Goal: Task Accomplishment & Management: Complete application form

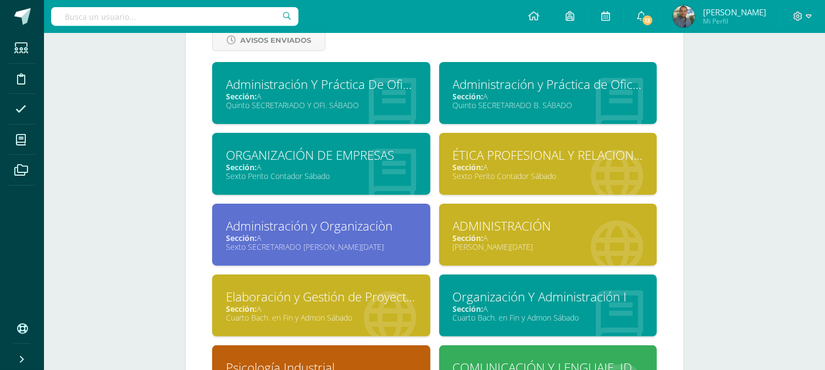
scroll to position [672, 0]
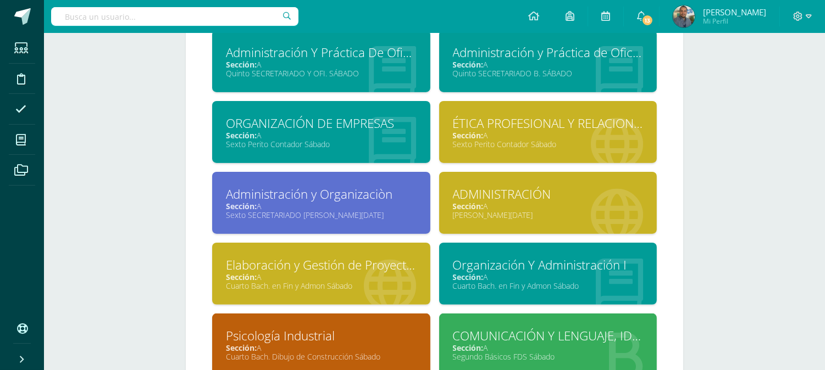
click at [486, 139] on div "Sexto Perito Contador Sábado" at bounding box center [548, 144] width 191 height 10
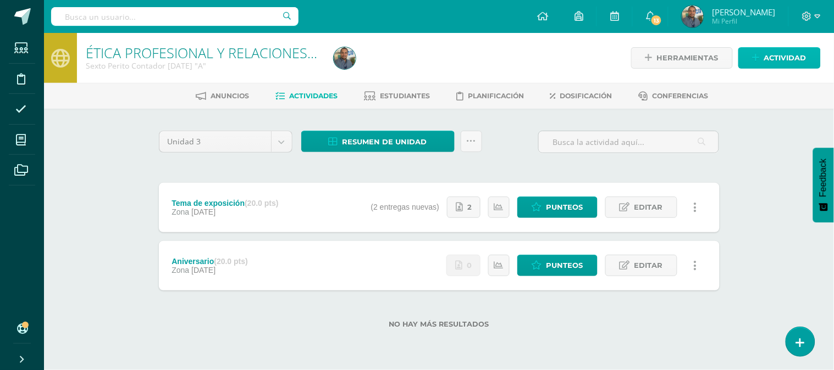
click at [773, 55] on span "Actividad" at bounding box center [785, 58] width 42 height 20
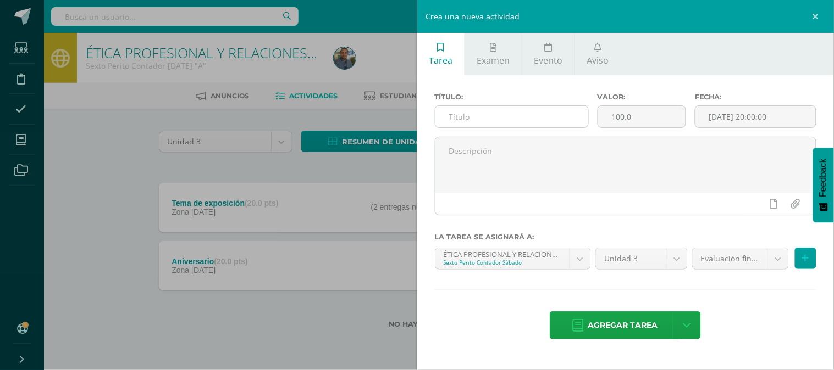
click at [503, 119] on input "text" at bounding box center [511, 116] width 153 height 21
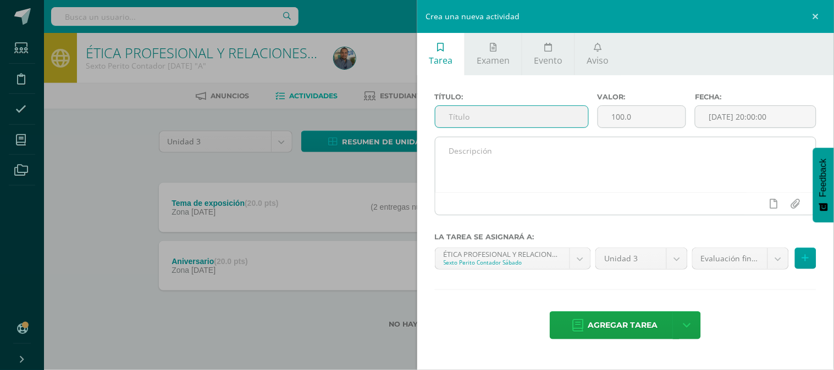
click at [493, 145] on textarea at bounding box center [625, 164] width 381 height 55
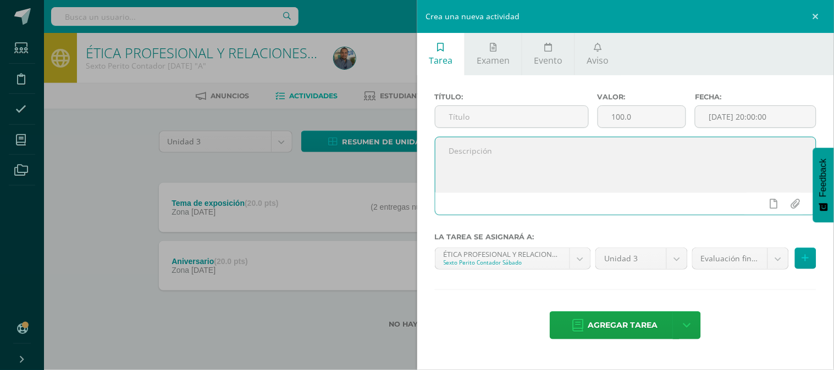
paste textarea "Realice en su cuaderno un cuadro comparativo con dos columnas, en donde se indi…"
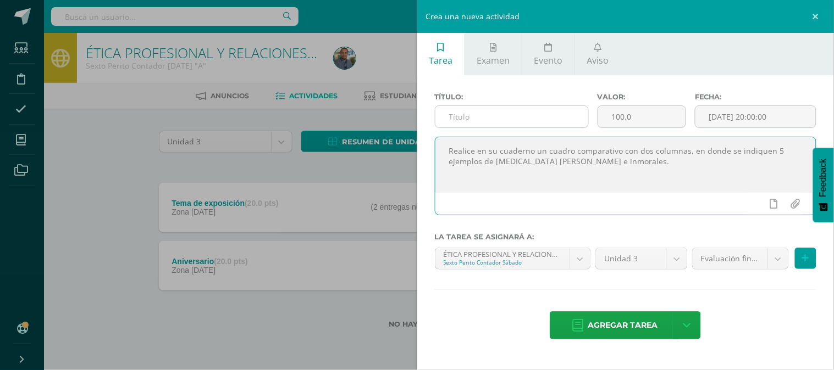
type textarea "Realice en su cuaderno un cuadro comparativo con dos columnas, en donde se indi…"
click at [476, 116] on input "text" at bounding box center [511, 116] width 153 height 21
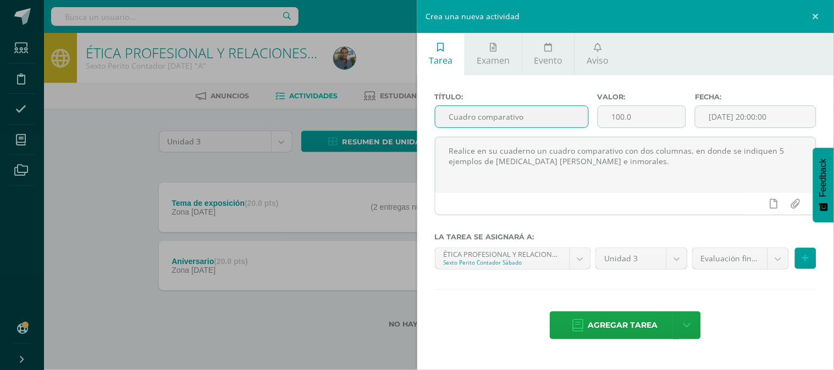
type input "Cuadro comparativo"
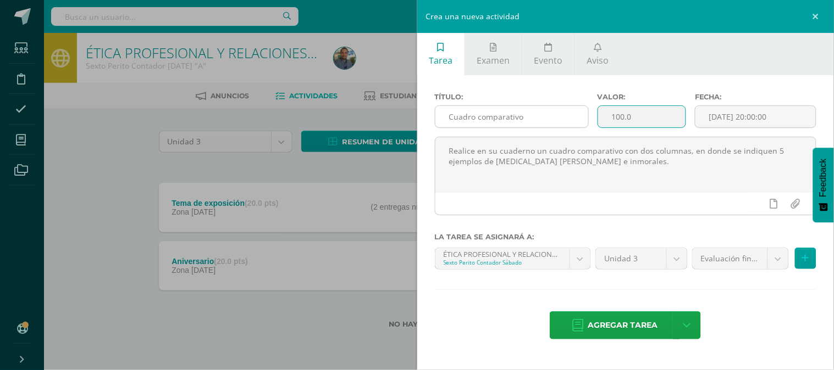
drag, startPoint x: 583, startPoint y: 117, endPoint x: 574, endPoint y: 115, distance: 9.5
click at [574, 115] on div "Título: Cuadro comparativo Valor: 100.0 Fecha: 2025-08-11 20:00:00" at bounding box center [625, 115] width 391 height 44
type input "10"
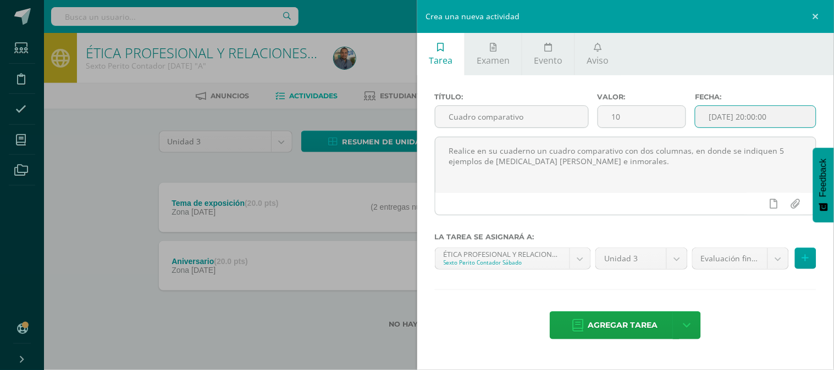
click at [745, 113] on input "[DATE] 20:00:00" at bounding box center [755, 116] width 120 height 21
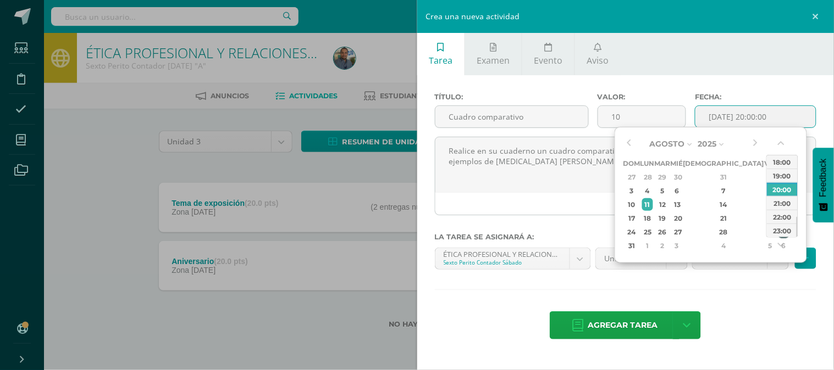
click at [778, 232] on div "30" at bounding box center [784, 232] width 12 height 13
type input "[DATE] 20:00"
click at [590, 184] on textarea "Realice en su cuaderno un cuadro comparativo con dos columnas, en donde se indi…" at bounding box center [625, 164] width 381 height 55
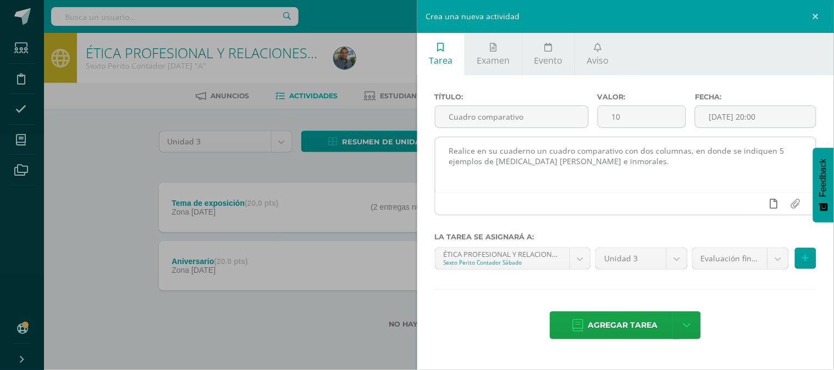
click at [768, 200] on link at bounding box center [773, 203] width 21 height 21
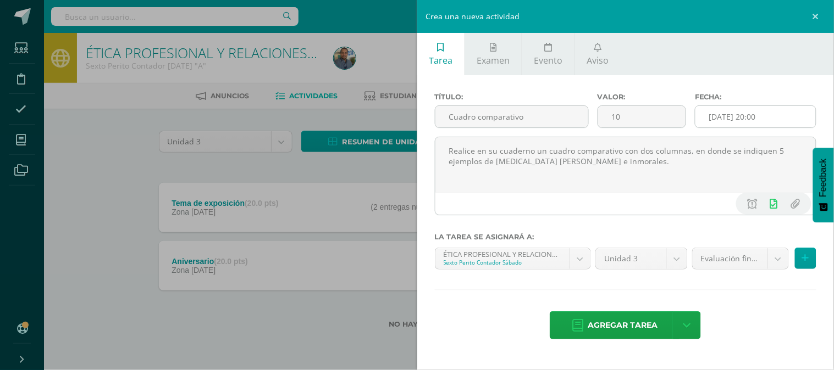
click at [745, 121] on input "[DATE] 20:00" at bounding box center [755, 116] width 120 height 21
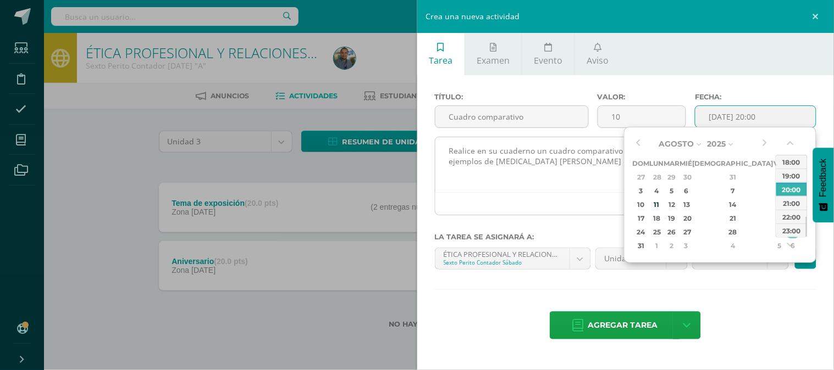
click at [597, 184] on textarea "Realice en su cuaderno un cuadro comparativo con dos columnas, en donde se indi…" at bounding box center [625, 164] width 381 height 55
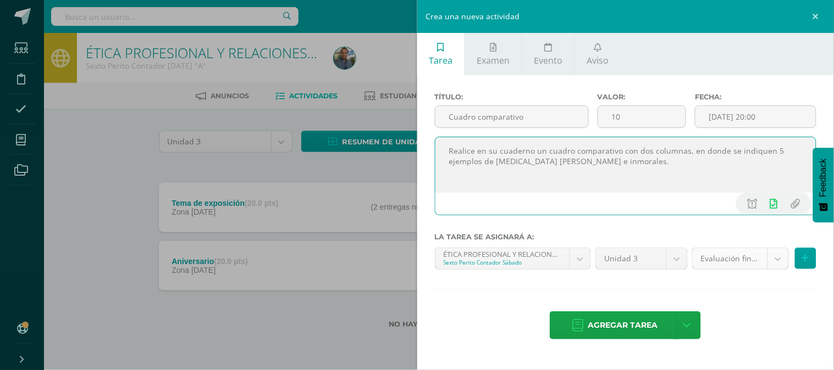
click at [720, 254] on body "Estudiantes Disciplina Asistencia Mis cursos Archivos Soporte Ayuda Reportar un…" at bounding box center [417, 182] width 834 height 364
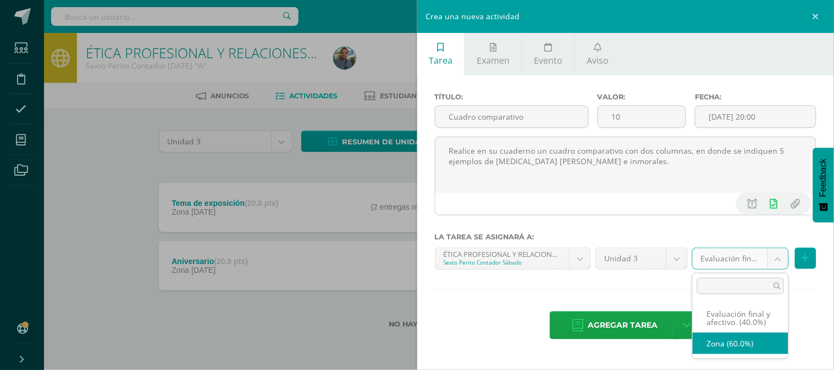
select select "71715"
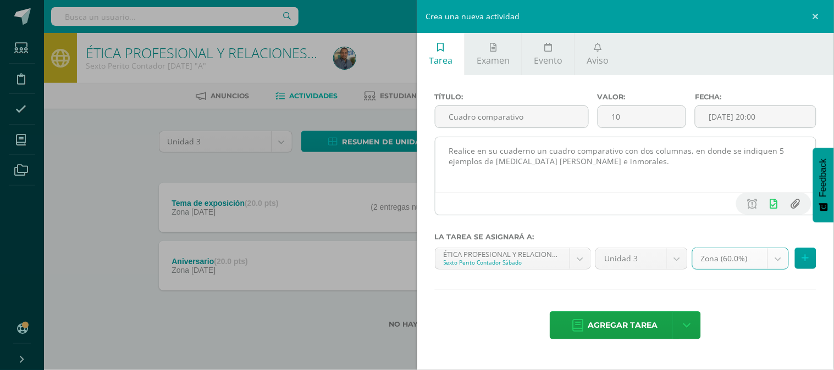
click at [797, 198] on input "file" at bounding box center [794, 203] width 21 height 21
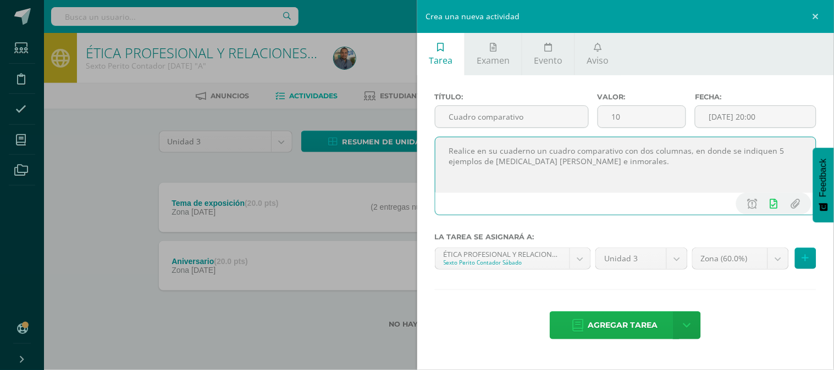
click at [658, 334] on link "Agregar tarea" at bounding box center [615, 326] width 130 height 28
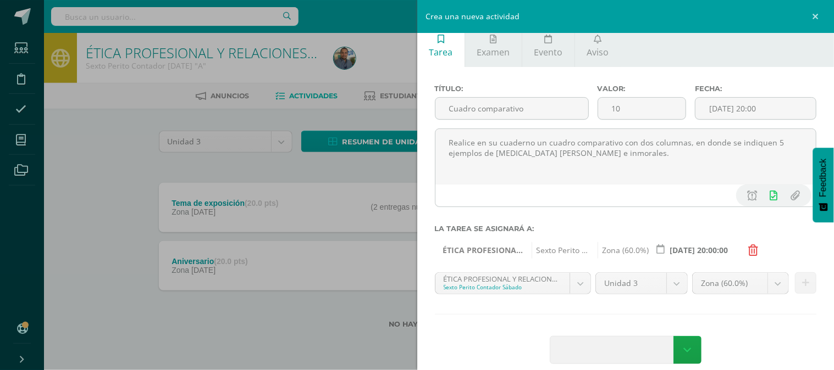
scroll to position [23, 0]
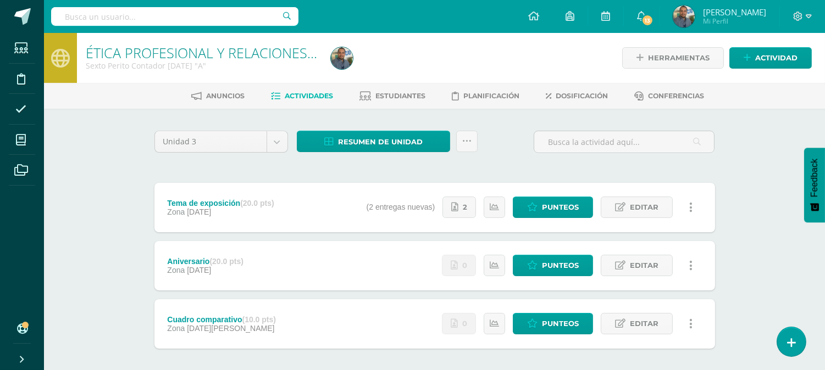
scroll to position [51, 0]
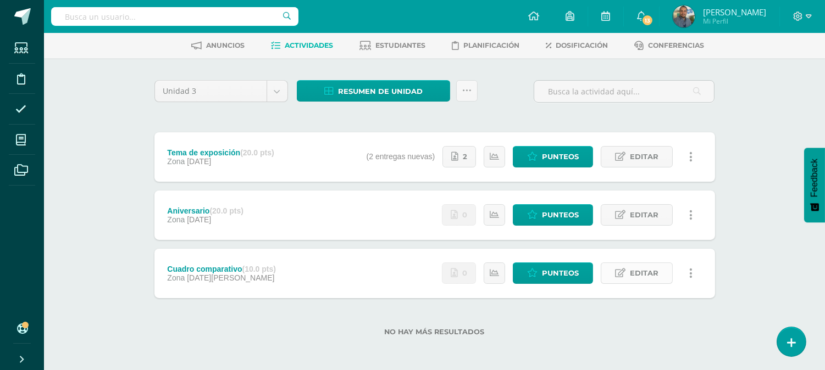
click at [631, 270] on span "Editar" at bounding box center [644, 273] width 29 height 20
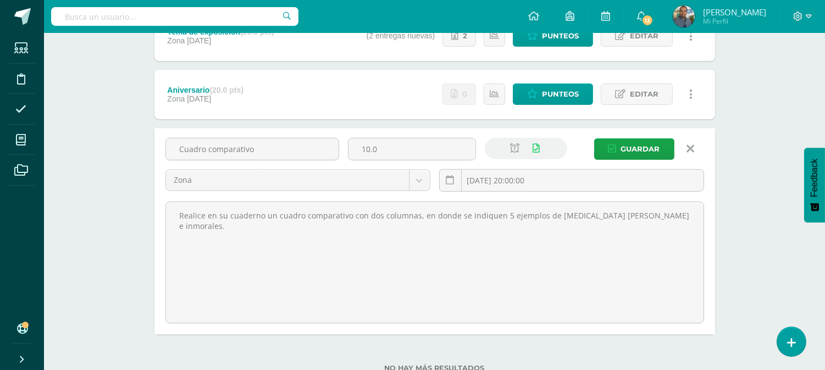
scroll to position [173, 0]
click at [694, 145] on icon at bounding box center [691, 148] width 8 height 12
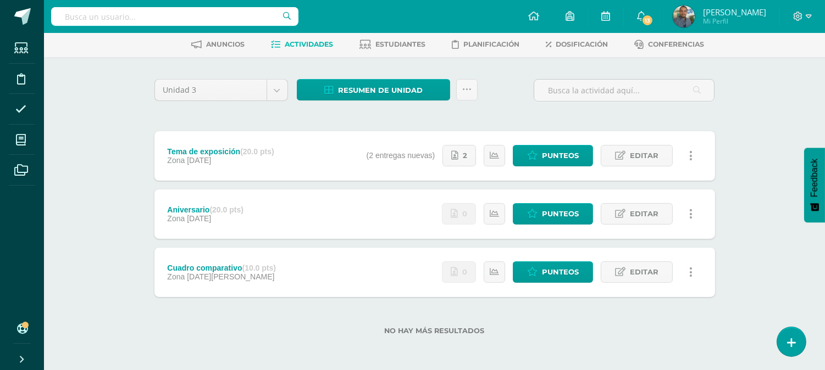
scroll to position [51, 0]
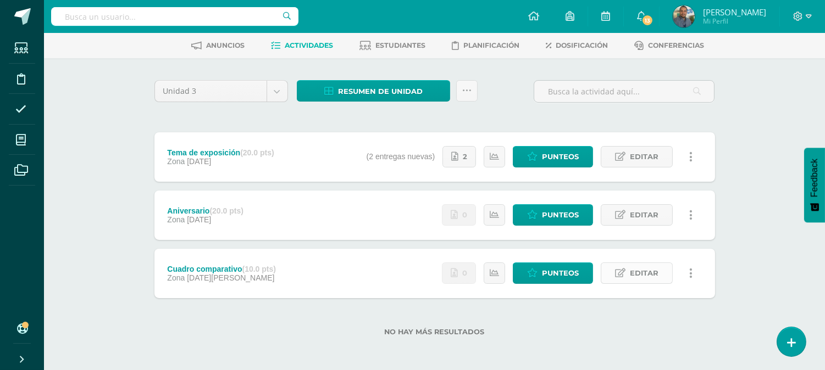
click at [624, 274] on icon at bounding box center [620, 273] width 10 height 9
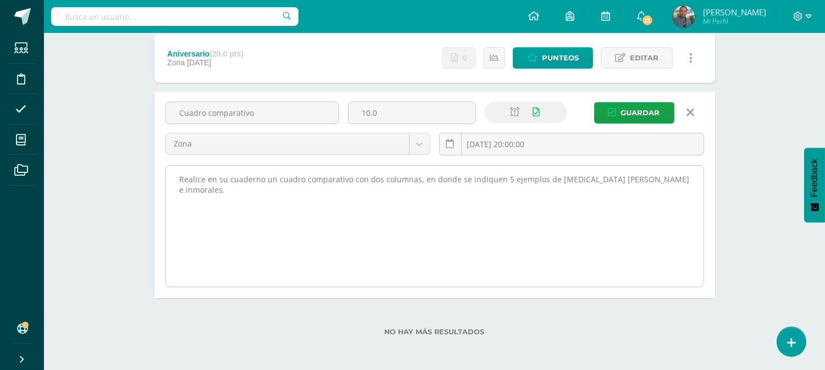
scroll to position [147, 0]
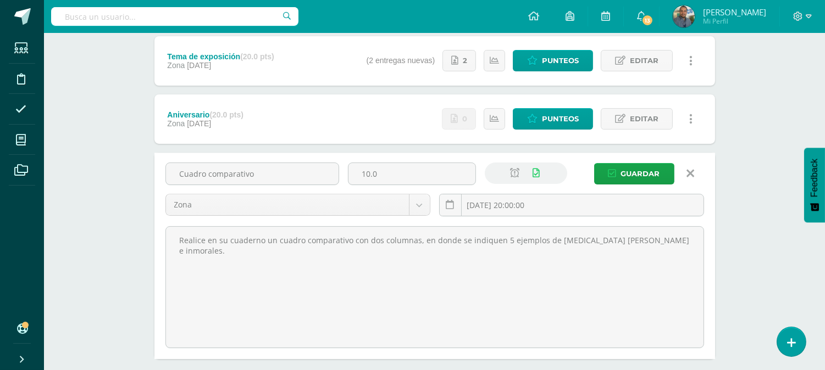
drag, startPoint x: 667, startPoint y: 239, endPoint x: 164, endPoint y: 223, distance: 503.8
click at [165, 223] on div "Cuadro comparativo 10.0 Zona Zona Evaluación final y afectivo. 2025-08-30 20:00…" at bounding box center [434, 256] width 539 height 186
click at [691, 168] on icon at bounding box center [691, 174] width 8 height 12
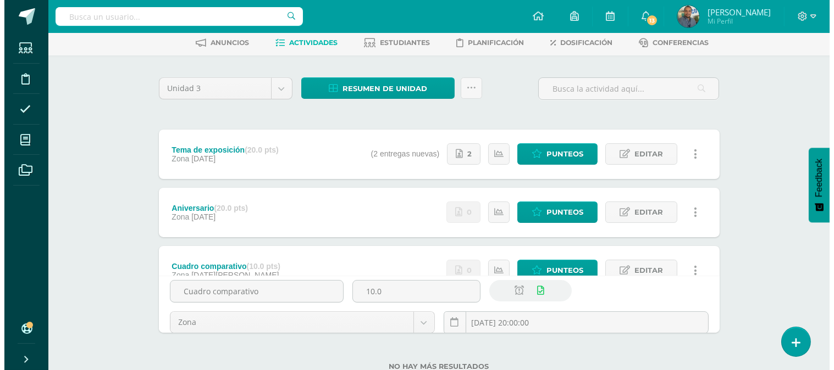
scroll to position [51, 0]
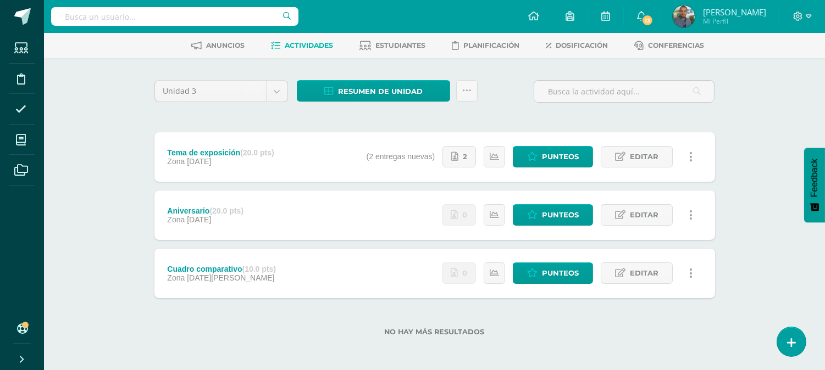
click at [695, 275] on link at bounding box center [690, 273] width 21 height 21
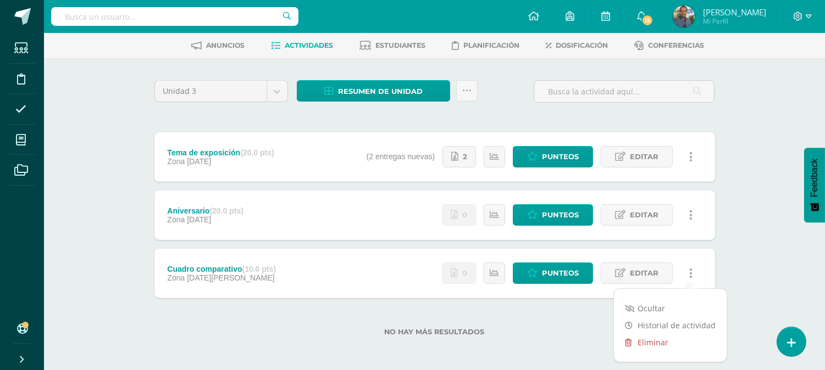
click at [649, 338] on link "Eliminar" at bounding box center [670, 342] width 113 height 17
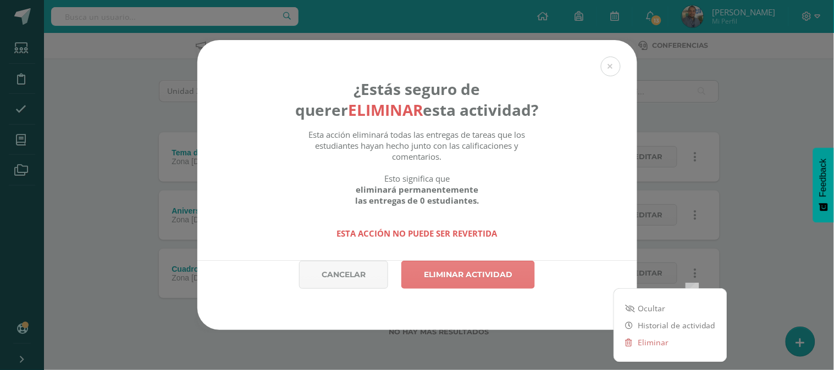
click at [490, 284] on link "Eliminar actividad" at bounding box center [468, 275] width 134 height 28
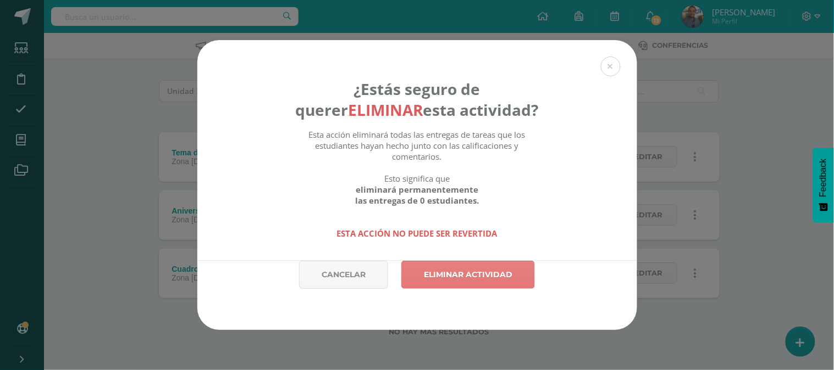
click at [460, 270] on link "Eliminar actividad" at bounding box center [468, 275] width 134 height 28
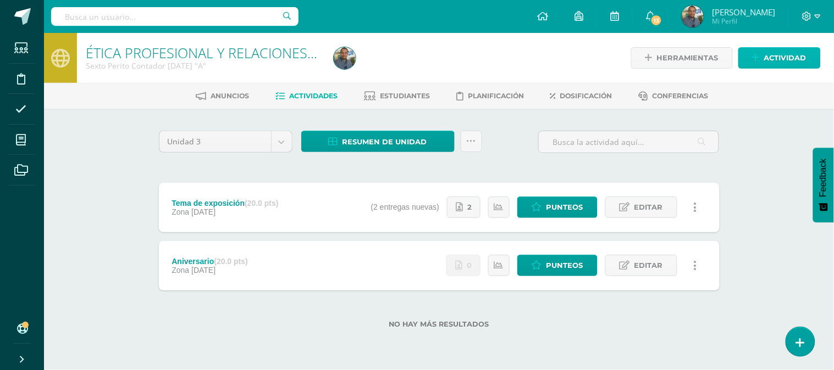
click at [765, 53] on span "Actividad" at bounding box center [785, 58] width 42 height 20
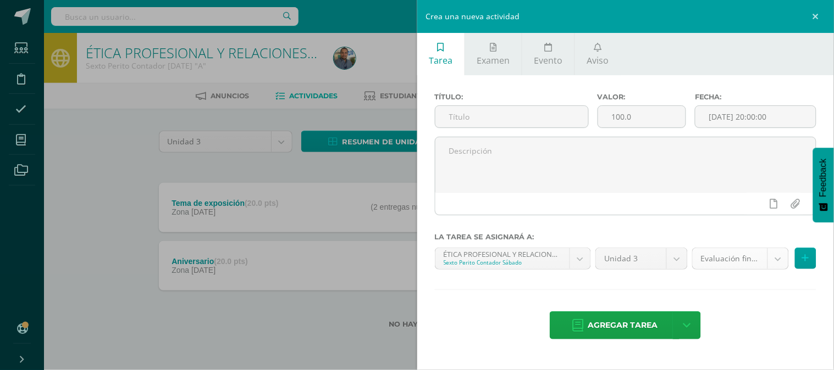
click at [745, 256] on body "La tarea ya había sido eliminada previamente. La tarea Cuadro comparativo fue e…" at bounding box center [417, 182] width 834 height 364
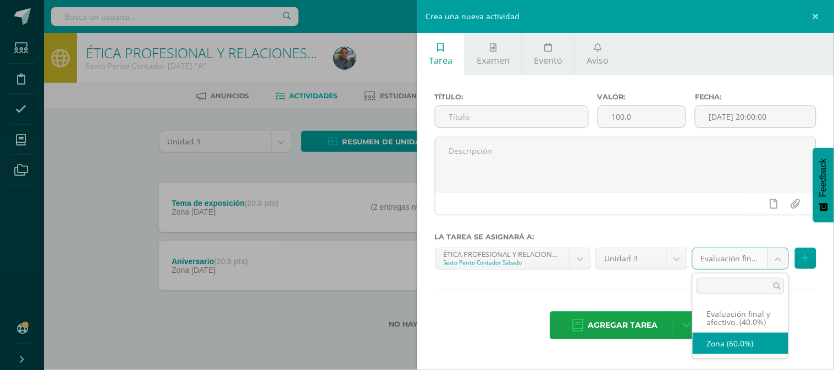
select select "71715"
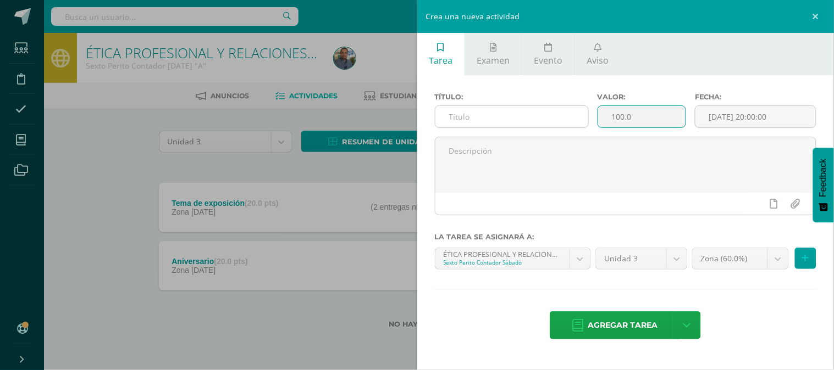
drag, startPoint x: 607, startPoint y: 116, endPoint x: 585, endPoint y: 115, distance: 22.5
click at [585, 115] on div "Título: Valor: 100.0 Fecha: 2025-08-11 20:00:00" at bounding box center [625, 115] width 391 height 44
type input "10"
click at [760, 119] on input "[DATE] 20:00:00" at bounding box center [755, 116] width 120 height 21
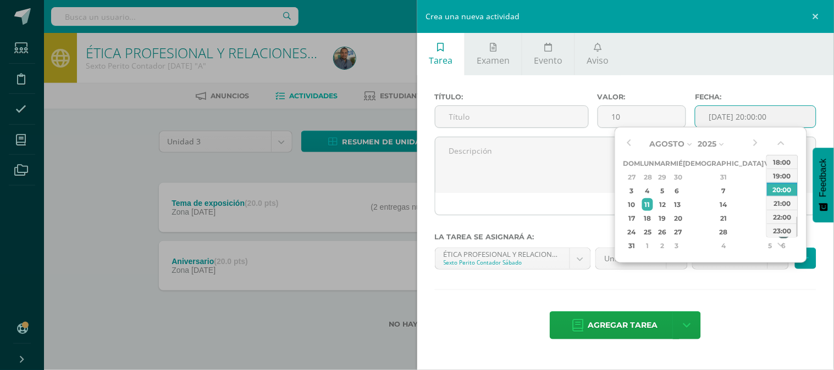
click at [777, 228] on td "30" at bounding box center [784, 232] width 14 height 14
type input "[DATE] 20:00"
click at [785, 189] on div "20:00" at bounding box center [782, 189] width 31 height 14
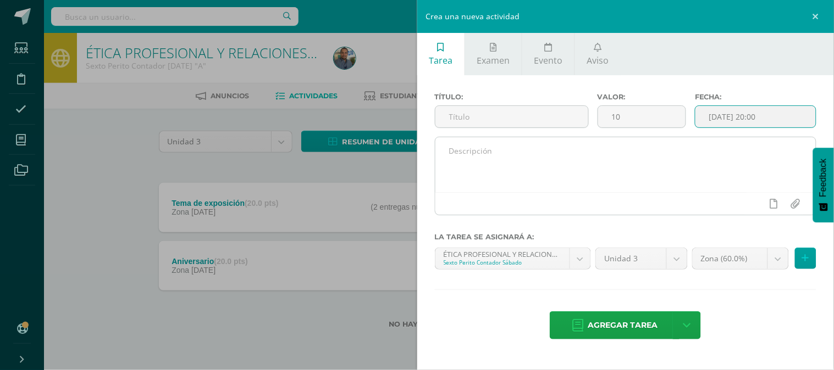
click at [490, 148] on textarea at bounding box center [625, 164] width 381 height 55
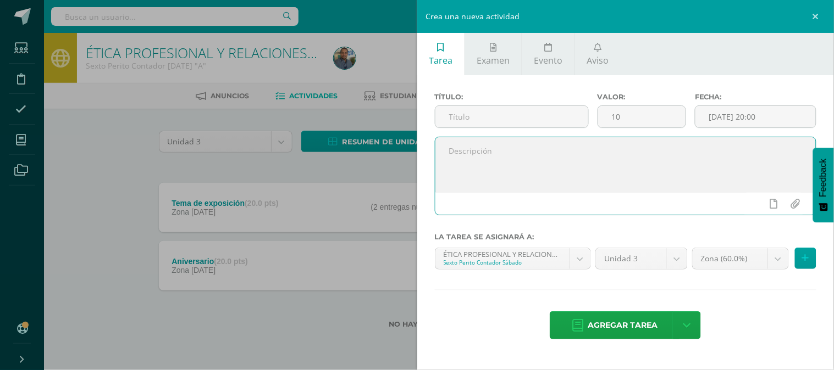
paste textarea "Realice en su cuaderno un cuadro comparativo con dos columnas, en donde se indi…"
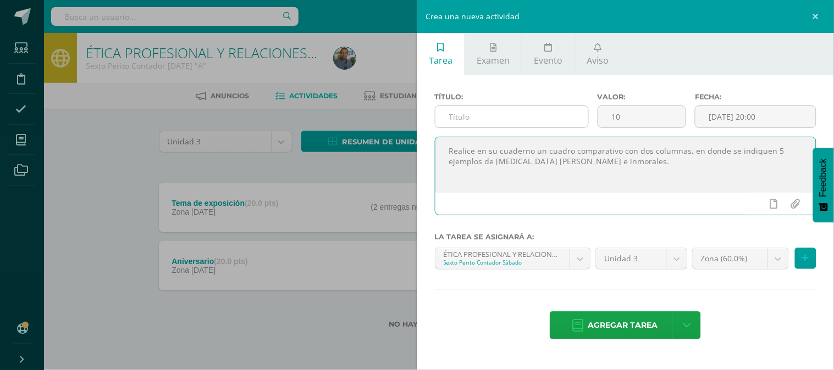
type textarea "Realice en su cuaderno un cuadro comparativo con dos columnas, en donde se indi…"
click at [482, 121] on input "text" at bounding box center [511, 116] width 153 height 21
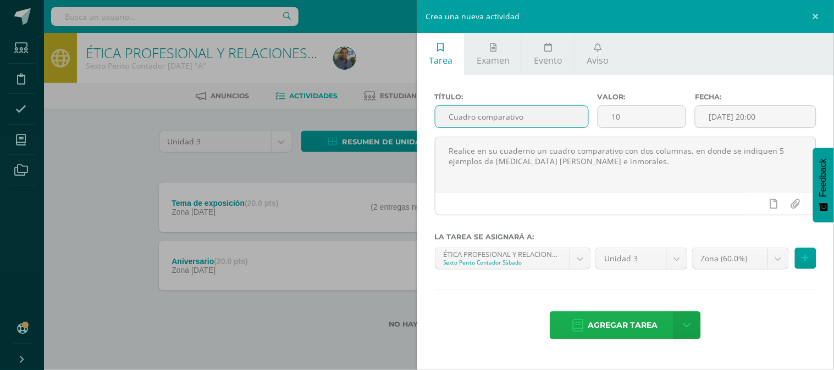
type input "Cuadro comparativo"
click at [638, 330] on span "Agregar tarea" at bounding box center [623, 325] width 70 height 27
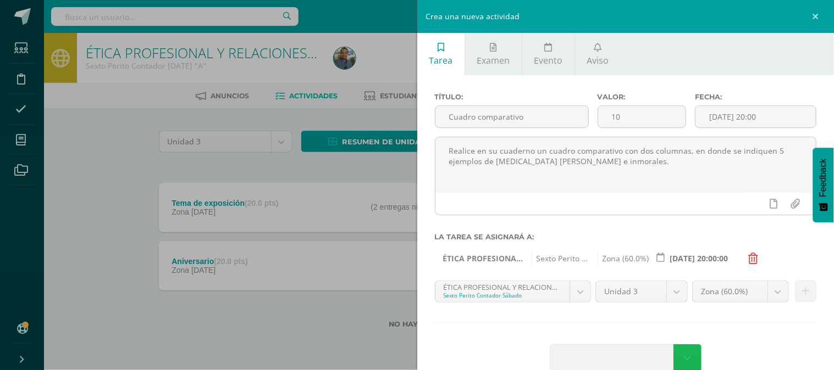
click at [690, 356] on link at bounding box center [687, 359] width 28 height 28
click at [701, 320] on link "Agregar tarea y ocultar" at bounding box center [683, 317] width 119 height 17
click at [695, 358] on link at bounding box center [687, 359] width 28 height 28
click at [756, 357] on div "Agregar tarea" at bounding box center [626, 360] width 382 height 30
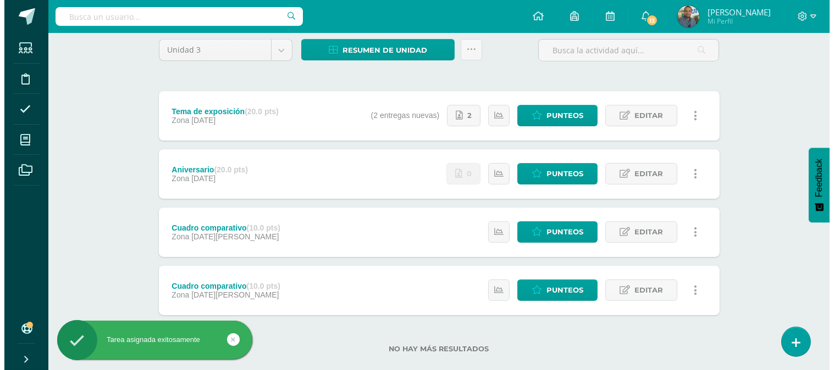
scroll to position [109, 0]
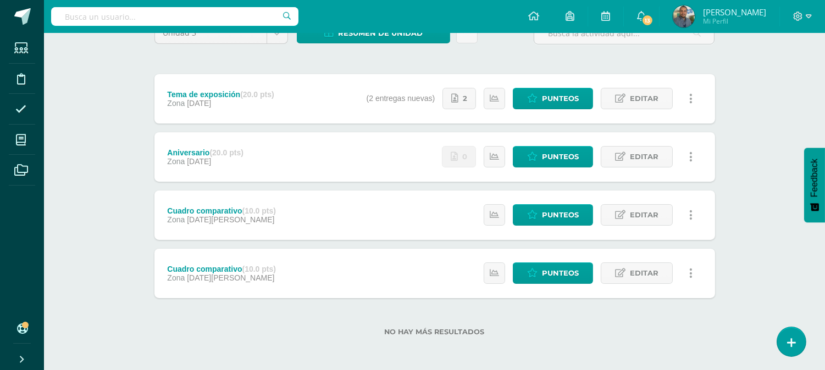
click at [694, 213] on link at bounding box center [690, 214] width 21 height 21
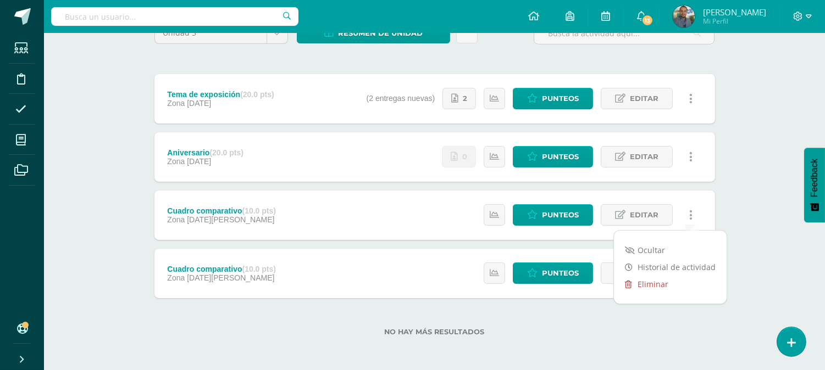
click at [663, 287] on link "Eliminar" at bounding box center [670, 284] width 113 height 17
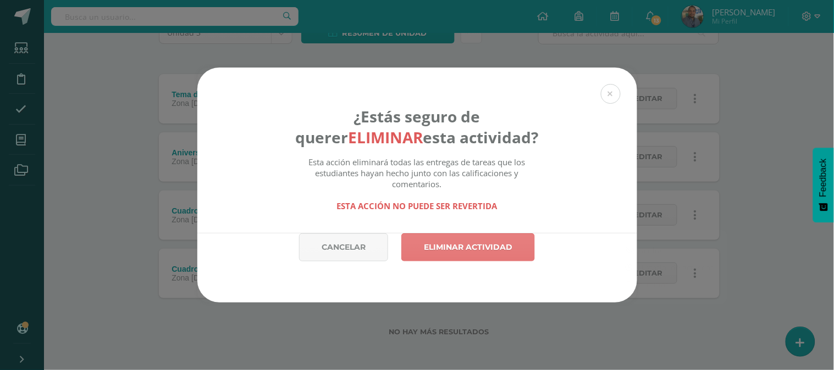
click at [523, 245] on link "Eliminar actividad" at bounding box center [468, 248] width 134 height 28
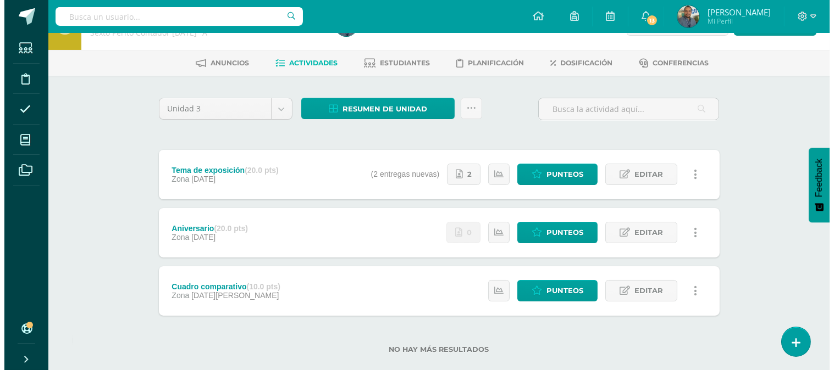
scroll to position [51, 0]
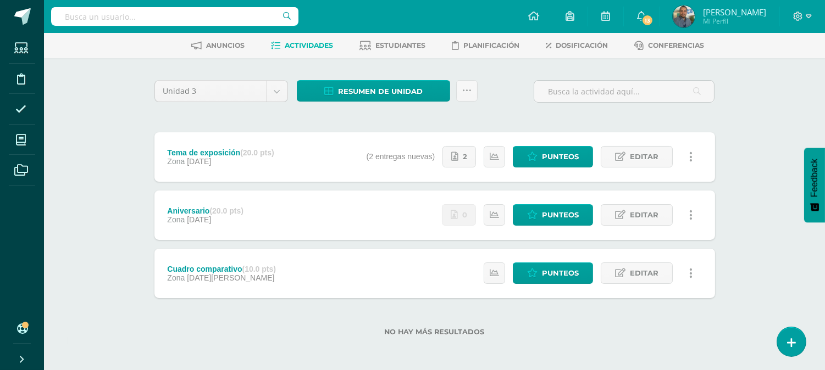
click at [687, 265] on link at bounding box center [690, 273] width 21 height 21
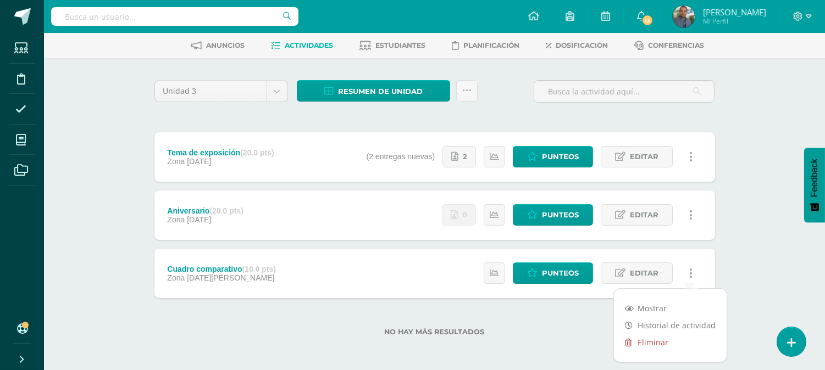
click at [653, 342] on link "Eliminar" at bounding box center [670, 342] width 113 height 17
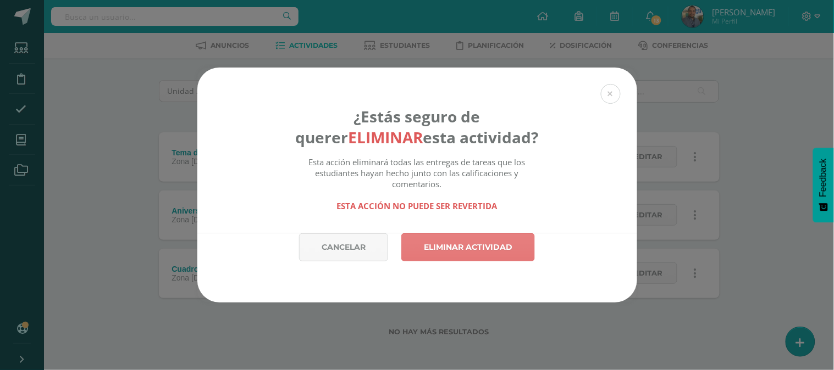
click at [523, 248] on link "Eliminar actividad" at bounding box center [468, 248] width 134 height 28
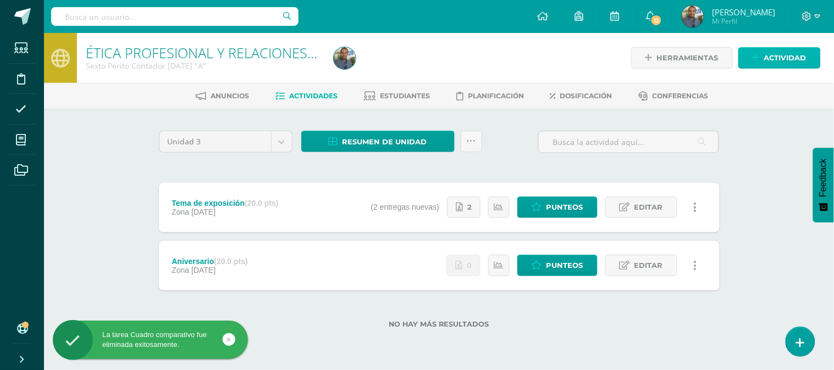
click at [763, 52] on link "Actividad" at bounding box center [779, 57] width 82 height 21
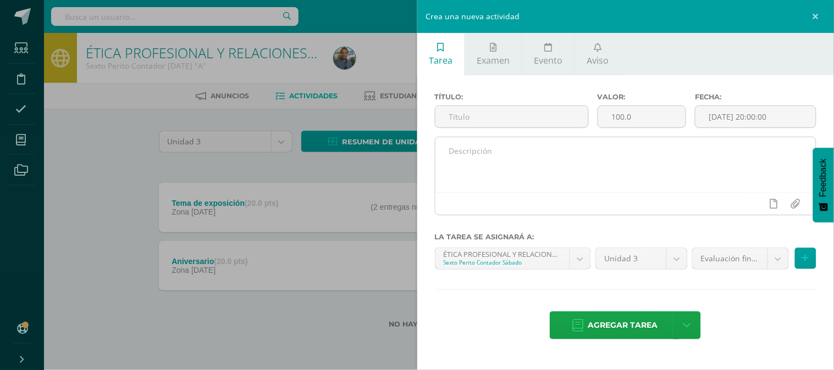
click at [539, 151] on textarea at bounding box center [625, 164] width 381 height 55
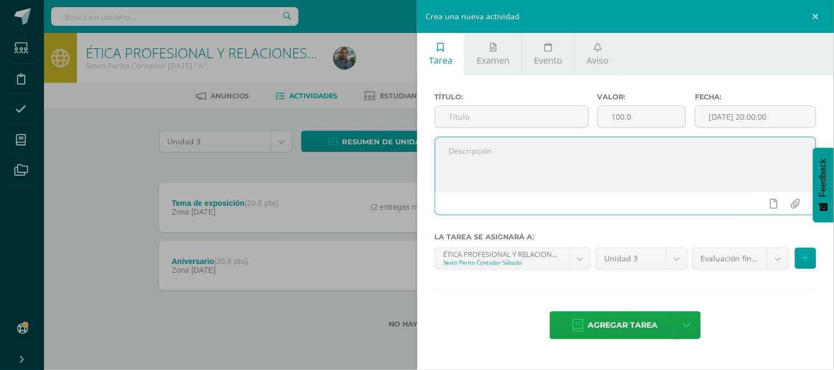
paste textarea "Realice en su cuaderno un cuadro comparativo con dos columnas, en donde se indi…"
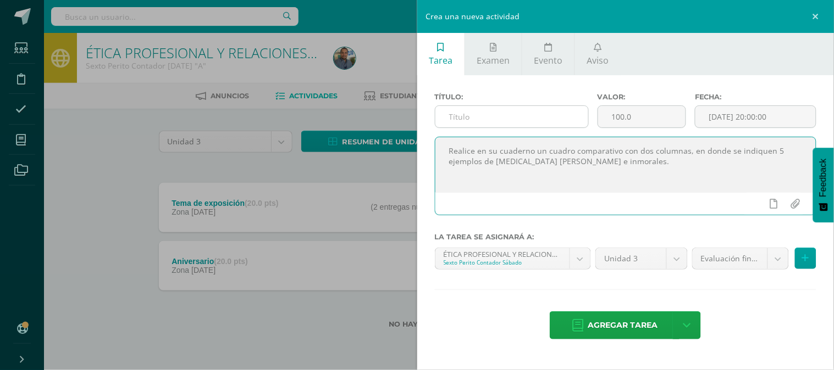
type textarea "Realice en su cuaderno un cuadro comparativo con dos columnas, en donde se indi…"
click at [497, 111] on input "text" at bounding box center [511, 116] width 153 height 21
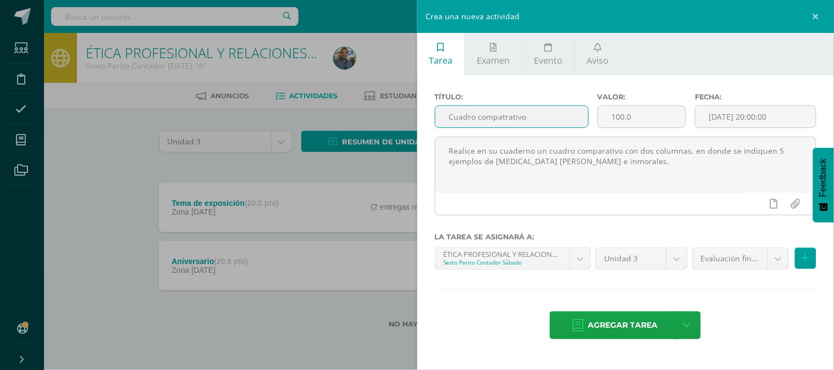
click at [509, 123] on input "Cuadro compatrativo" at bounding box center [511, 116] width 153 height 21
type input "Cuadro comparativo"
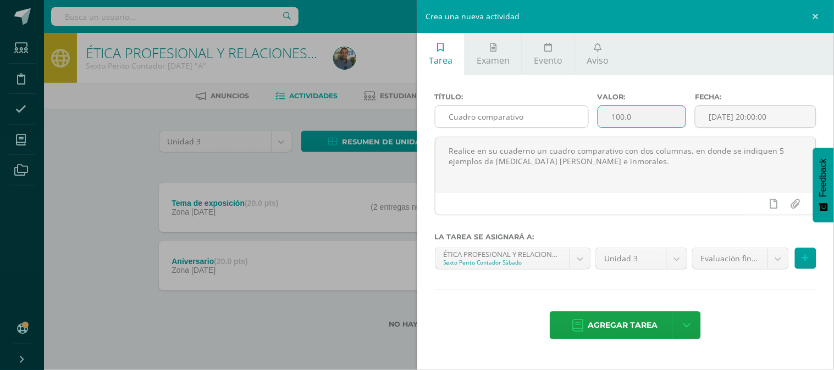
drag, startPoint x: 584, startPoint y: 116, endPoint x: 563, endPoint y: 116, distance: 21.4
click at [563, 116] on div "Título: Cuadro comparativo Valor: 100.0 Fecha: [DATE] 20:00:00" at bounding box center [625, 115] width 391 height 44
type input "10"
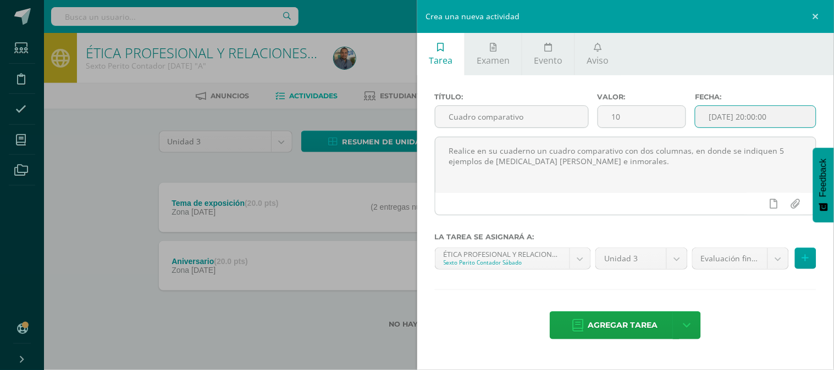
click at [737, 121] on input "[DATE] 20:00:00" at bounding box center [755, 116] width 120 height 21
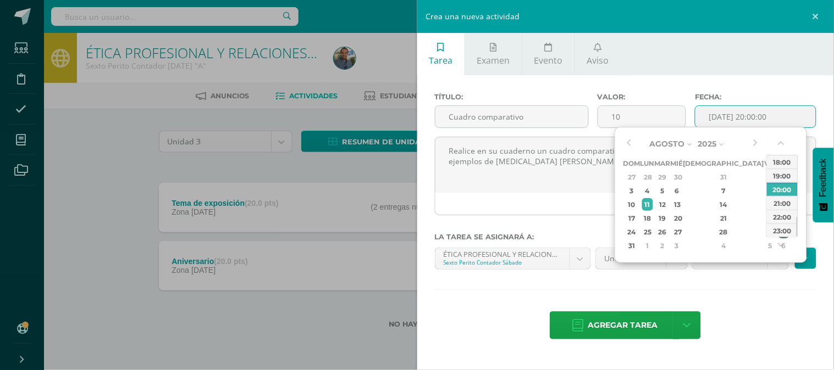
click at [778, 228] on div "30" at bounding box center [784, 232] width 12 height 13
type input "[DATE] 20:00"
click at [563, 162] on textarea "Realice en su cuaderno un cuadro comparativo con dos columnas, en donde se indi…" at bounding box center [625, 164] width 381 height 55
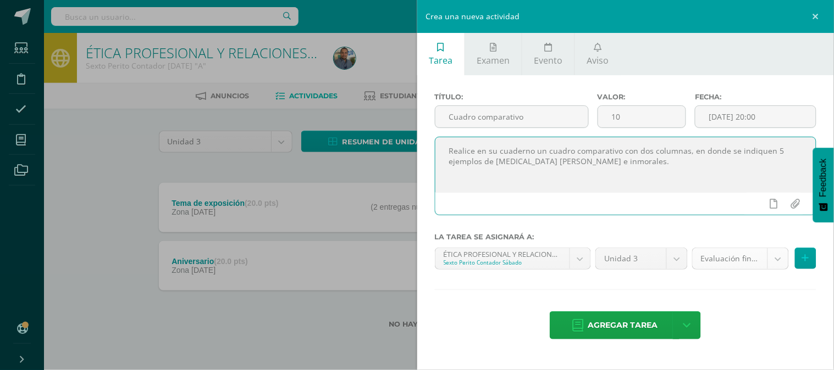
click at [733, 253] on body "La tarea Cuadro comparativo fue eliminada exitosamente. Estudiantes Disciplina …" at bounding box center [417, 182] width 834 height 364
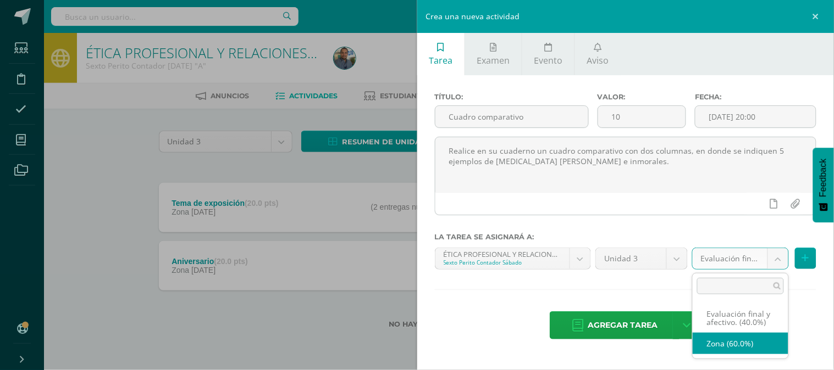
select select "71715"
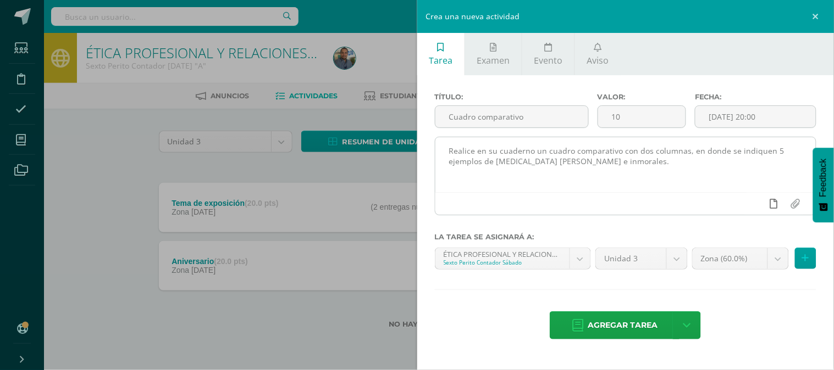
click at [775, 207] on icon at bounding box center [774, 204] width 8 height 10
click at [794, 204] on input "file" at bounding box center [794, 203] width 21 height 21
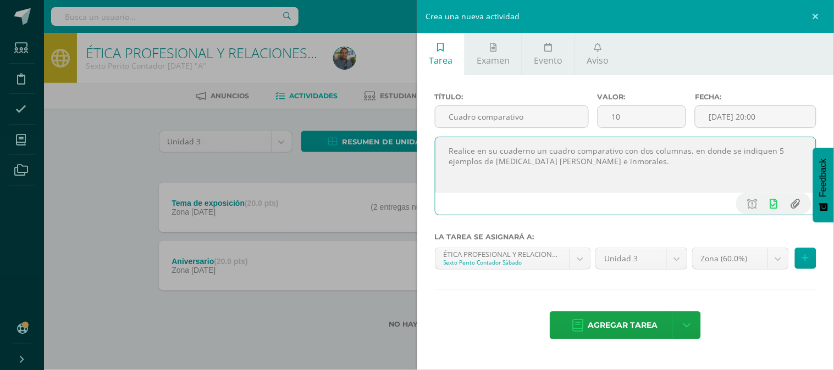
type input "C:\fakepath\3. Qué es ética.pdf"
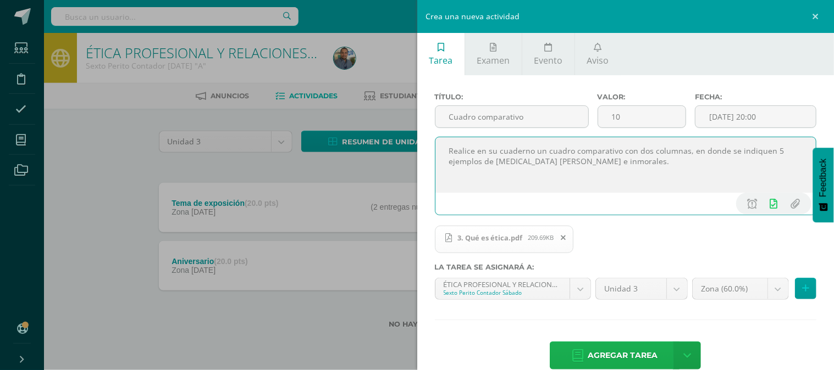
click at [623, 358] on span "Agregar tarea" at bounding box center [623, 355] width 70 height 27
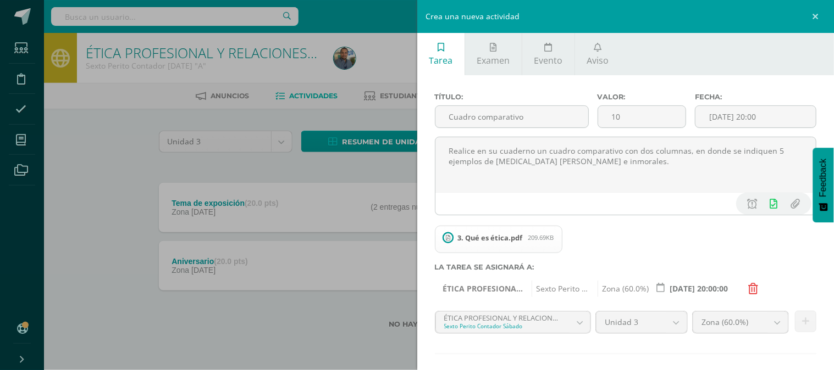
scroll to position [54, 0]
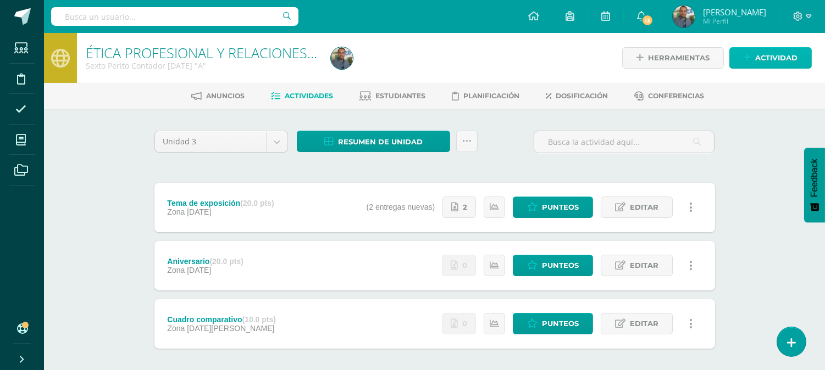
click at [795, 63] on span "Actividad" at bounding box center [776, 58] width 42 height 20
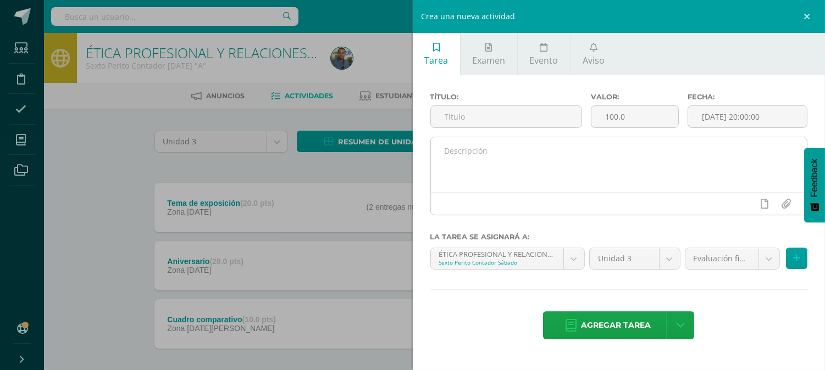
click at [523, 162] on textarea at bounding box center [619, 164] width 377 height 55
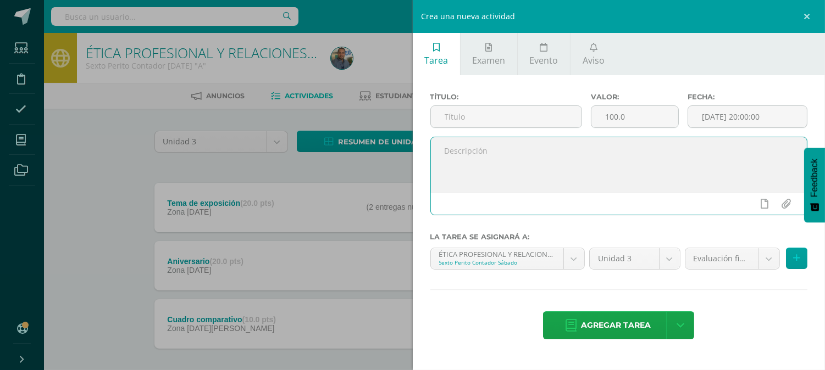
paste textarea "Realice un mapa cognitivo que indique los factores que forman la personalidad."
type textarea "Realice un mapa cognitivo que indique los factores que forman la personalidad."
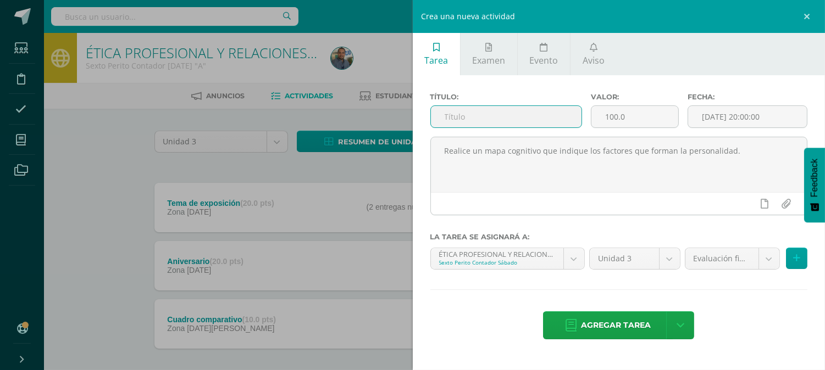
click at [513, 123] on input "text" at bounding box center [506, 116] width 151 height 21
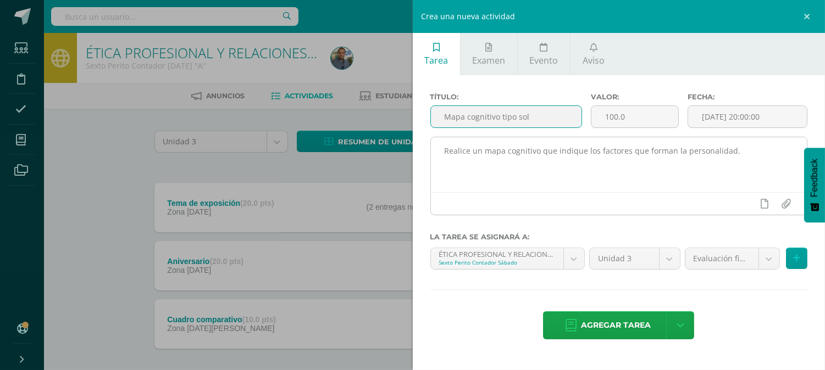
type input "Mapa cognitivo tipo sol"
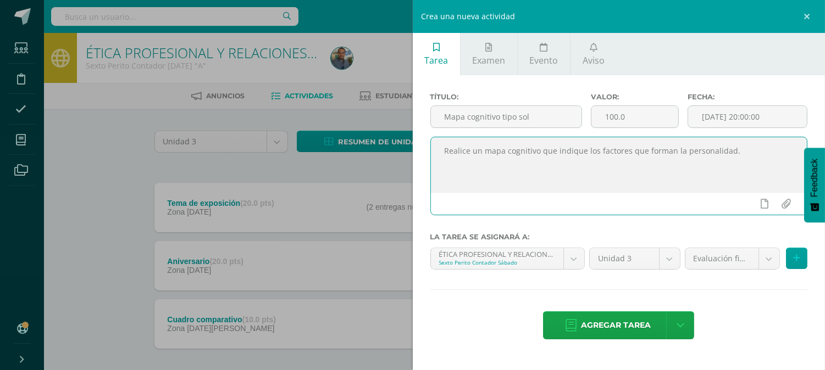
drag, startPoint x: 444, startPoint y: 150, endPoint x: 462, endPoint y: 157, distance: 19.5
click at [444, 149] on textarea "Realice un mapa cognitivo que indique los factores que forman la personalidad." at bounding box center [619, 164] width 377 height 55
click at [539, 151] on textarea "Realice un mapa cognitivo que indique los factores que forman la personalidad." at bounding box center [619, 164] width 377 height 55
click at [761, 147] on textarea "Realice un mapa cognitivo tipo sol que indique los factores que forman la perso…" at bounding box center [619, 164] width 377 height 55
type textarea "Realice un mapa cognitivo tipo sol que indique los factores que forman la perso…"
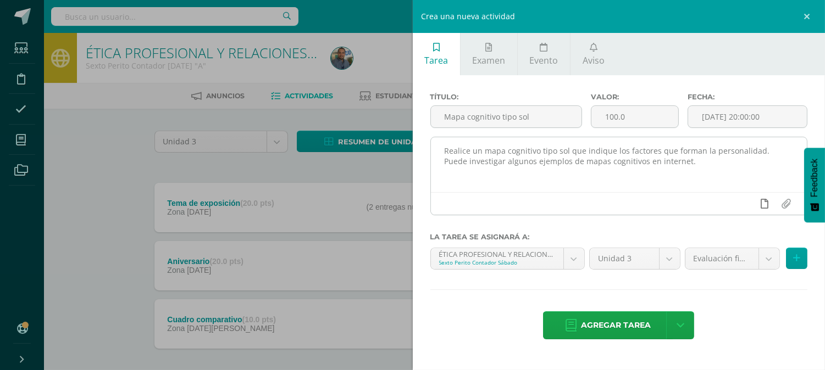
click at [762, 202] on icon at bounding box center [765, 204] width 8 height 10
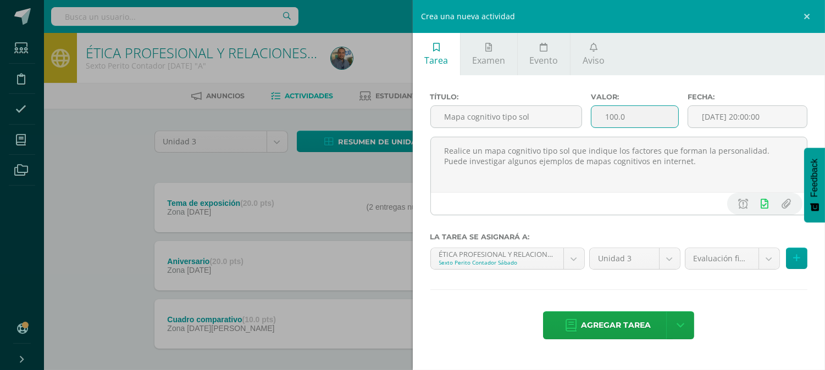
drag, startPoint x: 463, startPoint y: 107, endPoint x: 446, endPoint y: 100, distance: 18.3
click at [438, 107] on div "Título: Mapa cognitivo tipo sol Valor: 100.0 Fecha: 2025-08-11 20:00:00" at bounding box center [619, 115] width 386 height 44
type input "10"
click at [719, 113] on input "[DATE] 20:00:00" at bounding box center [747, 116] width 119 height 21
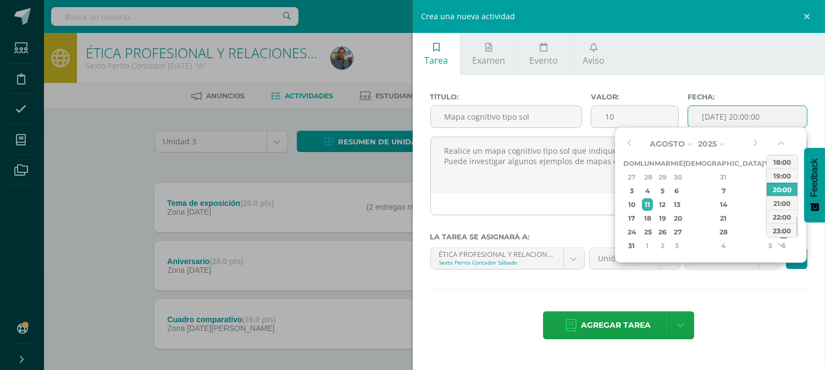
click at [778, 229] on div "30" at bounding box center [784, 232] width 12 height 13
type input "2025-08-30 20:00"
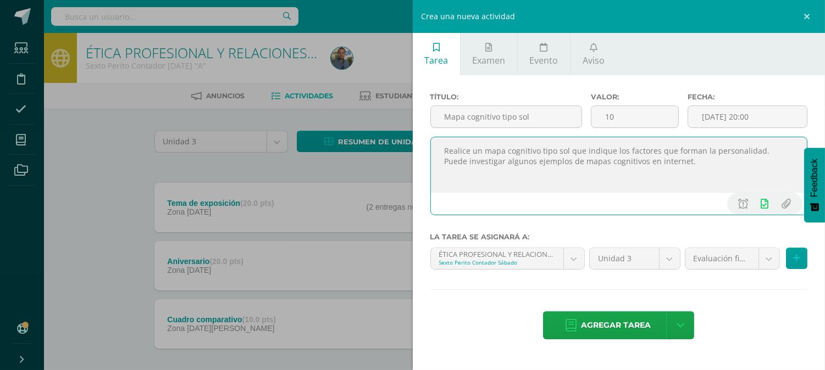
click at [594, 179] on textarea "Realice un mapa cognitivo tipo sol que indique los factores que forman la perso…" at bounding box center [619, 164] width 377 height 55
click at [722, 259] on body "Tarea asignada exitosamente Estudiantes Disciplina Asistencia Mis cursos Archiv…" at bounding box center [412, 211] width 825 height 422
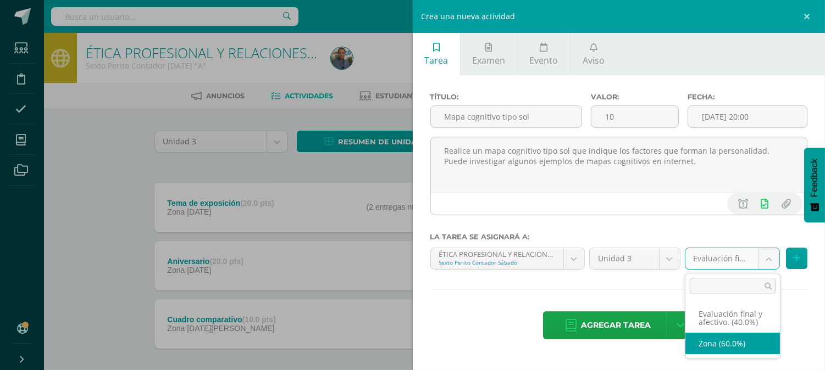
select select "71715"
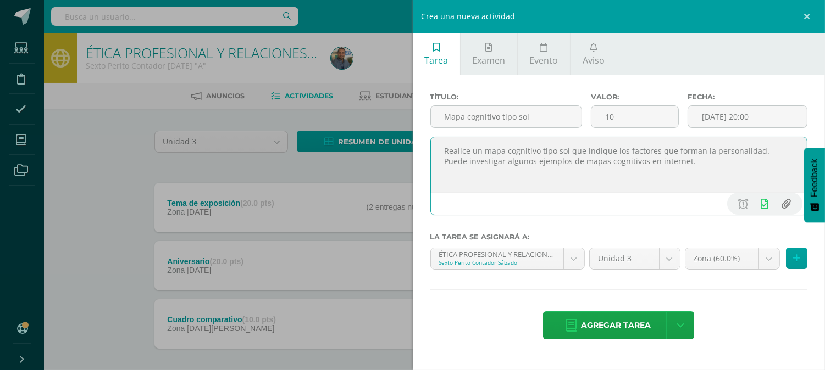
click at [785, 203] on input "file" at bounding box center [786, 203] width 21 height 21
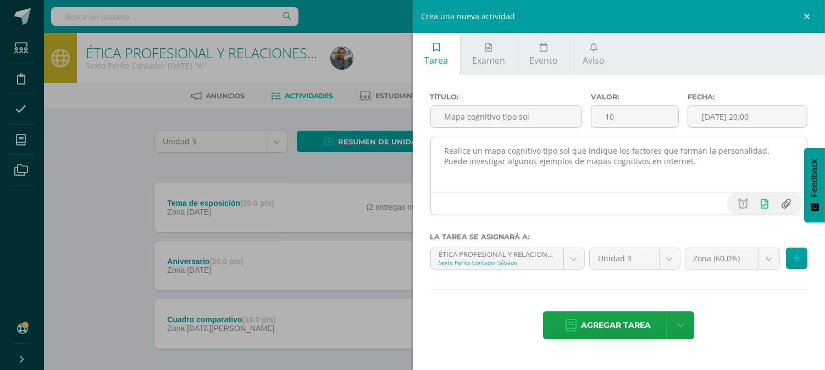
type input "C:\fakepath\3. Qué es ética.pdf"
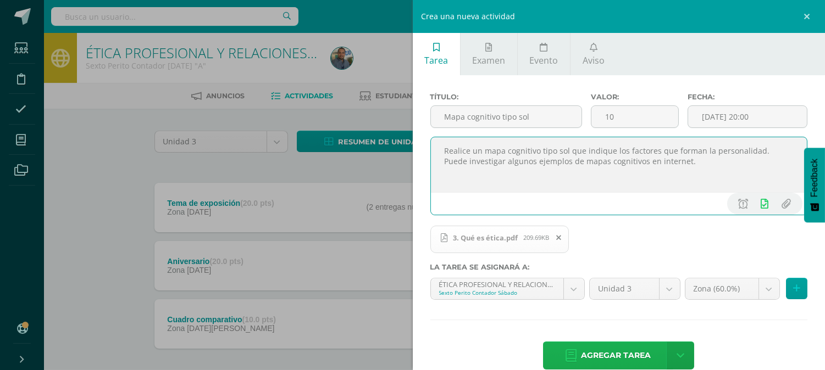
click at [627, 358] on span "Agregar tarea" at bounding box center [616, 355] width 70 height 27
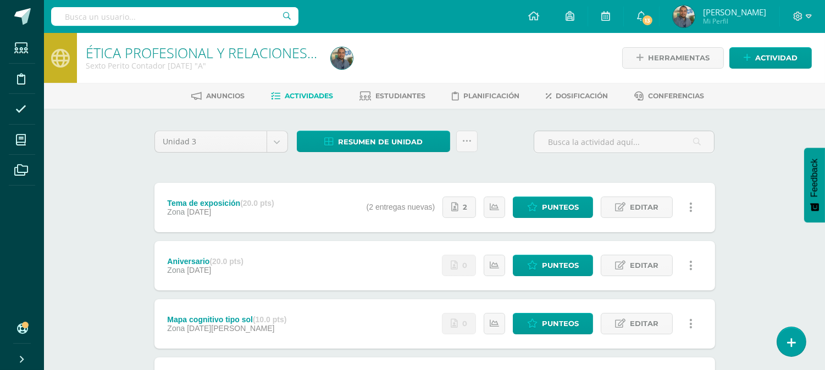
click at [733, 8] on span "[PERSON_NAME]" at bounding box center [734, 12] width 63 height 11
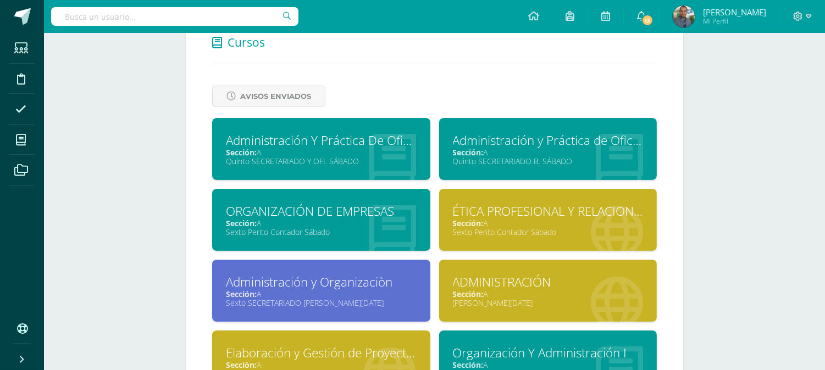
scroll to position [611, 0]
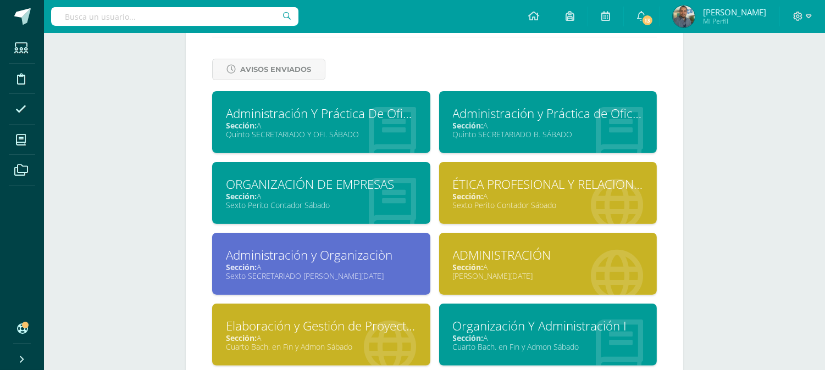
click at [590, 130] on div at bounding box center [619, 128] width 75 height 74
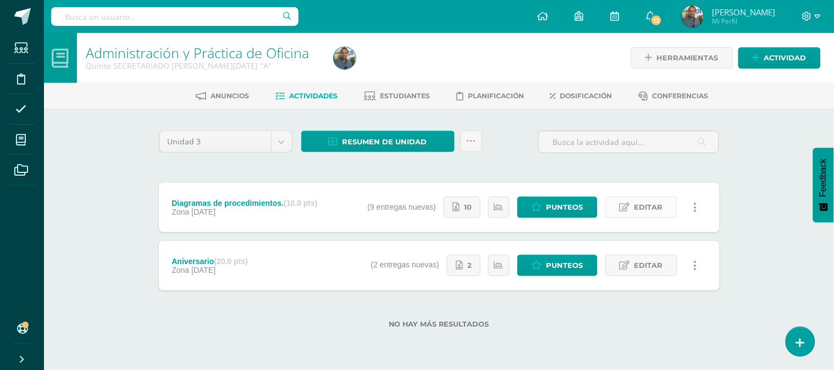
click at [633, 204] on link "Editar" at bounding box center [641, 207] width 72 height 21
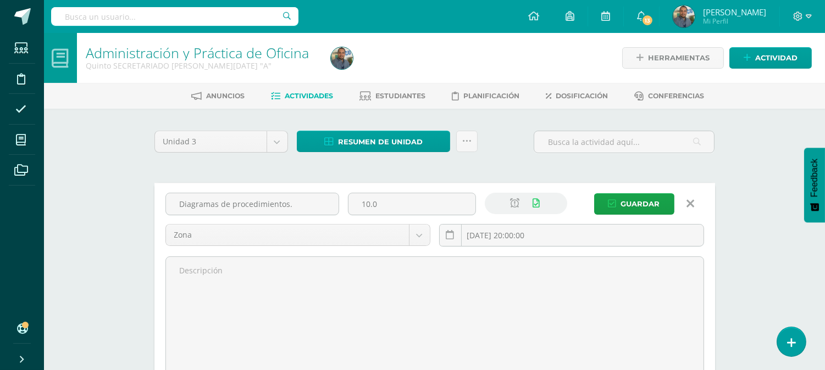
drag, startPoint x: 147, startPoint y: 213, endPoint x: 140, endPoint y: 211, distance: 7.0
click at [140, 213] on div "Unidad 3 Unidad 1 Unidad 2 Unidad 3 Unidad 4 Resumen de unidad Descargar como H…" at bounding box center [434, 315] width 605 height 412
type input "20"
click at [644, 199] on span "Guardar" at bounding box center [640, 204] width 39 height 20
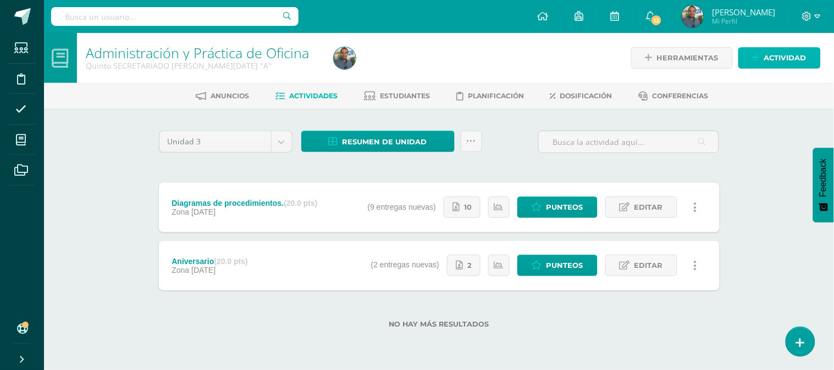
click at [770, 63] on span "Actividad" at bounding box center [785, 58] width 42 height 20
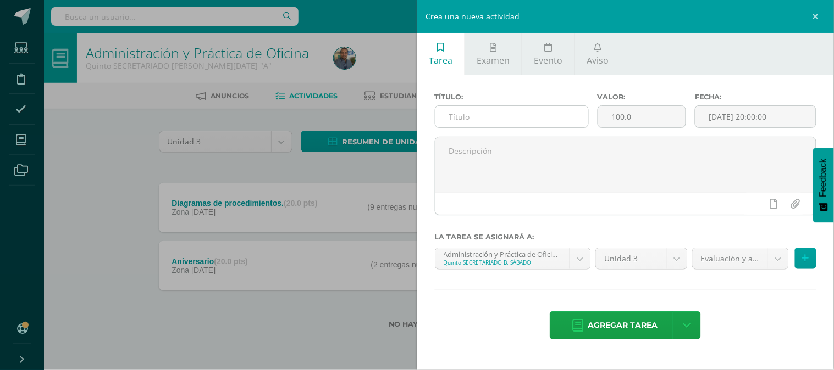
click at [471, 114] on input "text" at bounding box center [511, 116] width 153 height 21
type input "La importancia del Cambio."
drag, startPoint x: 645, startPoint y: 118, endPoint x: 589, endPoint y: 102, distance: 58.1
click at [563, 101] on div "Título: La importancia del Cambio. Valor: 100.0 Fecha: 2025-08-11 20:00:00" at bounding box center [625, 115] width 391 height 44
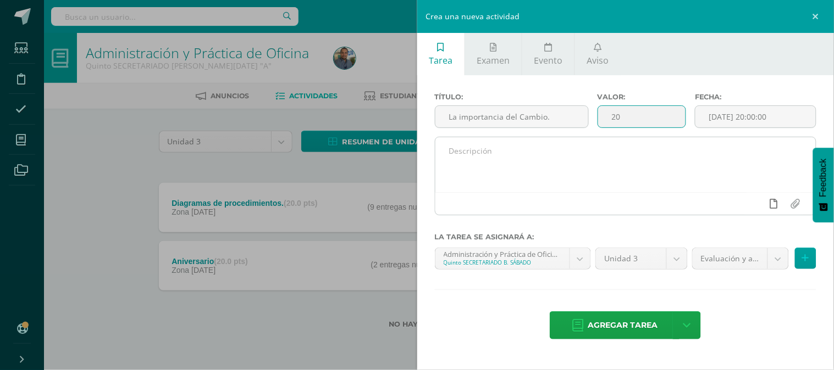
type input "20"
click at [766, 202] on link at bounding box center [773, 203] width 21 height 21
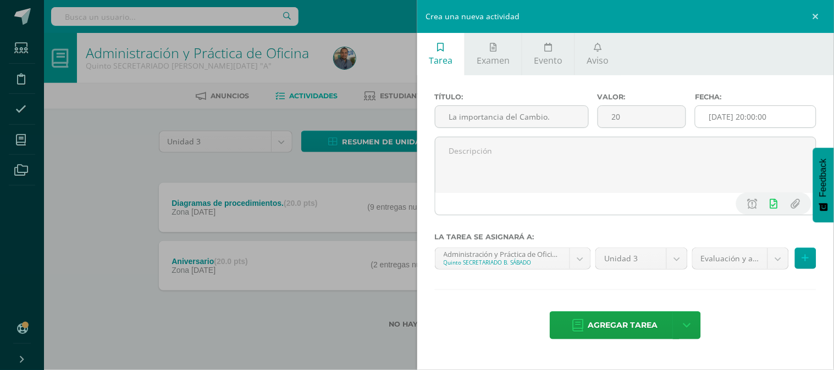
click at [768, 118] on input "[DATE] 20:00:00" at bounding box center [755, 116] width 120 height 21
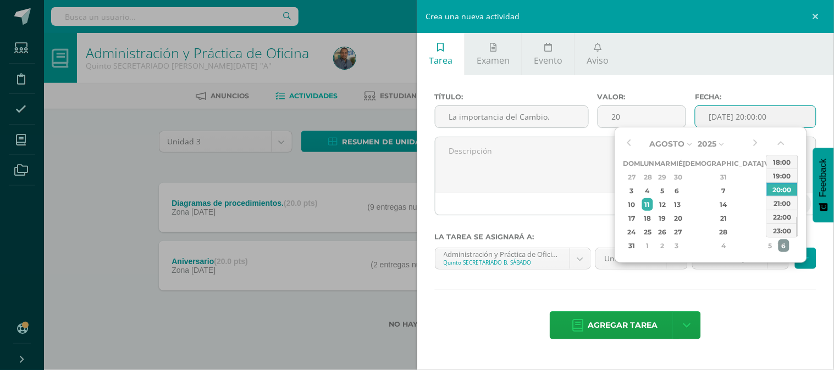
click at [778, 242] on div "6" at bounding box center [784, 246] width 12 height 13
type input "2025-09-06 20:00"
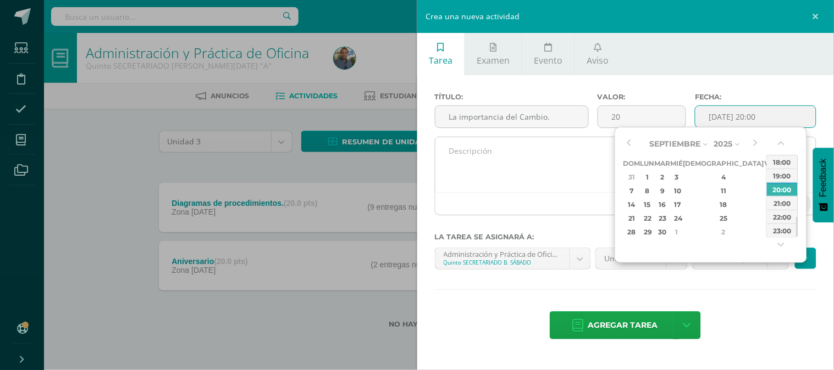
click at [588, 173] on textarea at bounding box center [625, 164] width 381 height 55
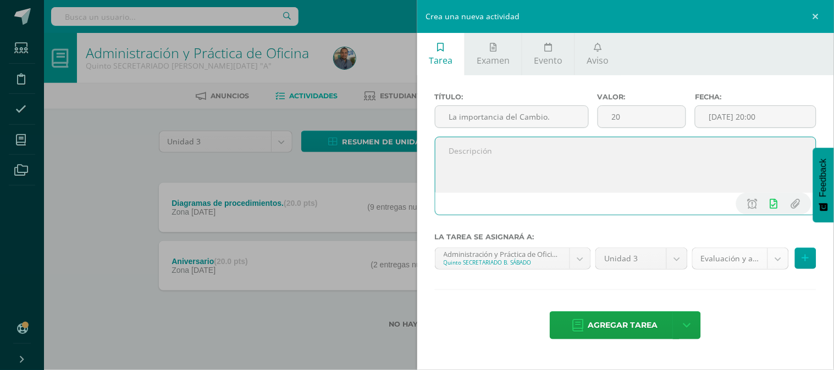
click at [732, 256] on body "La tarea Diagramas de procedimientos. fue editada exitosamente. Estudiantes Dis…" at bounding box center [417, 182] width 834 height 364
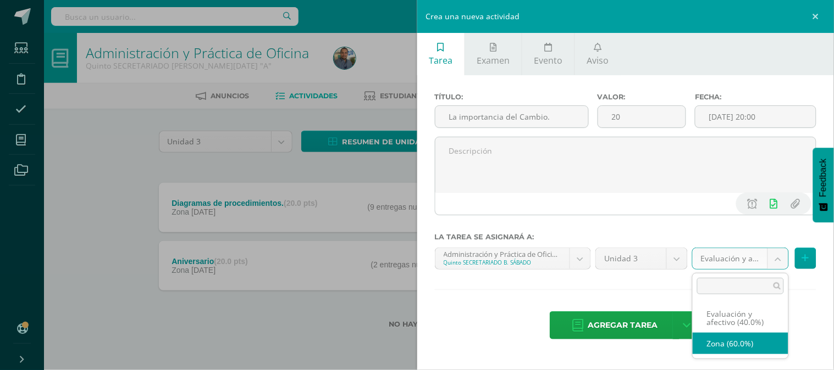
select select "82036"
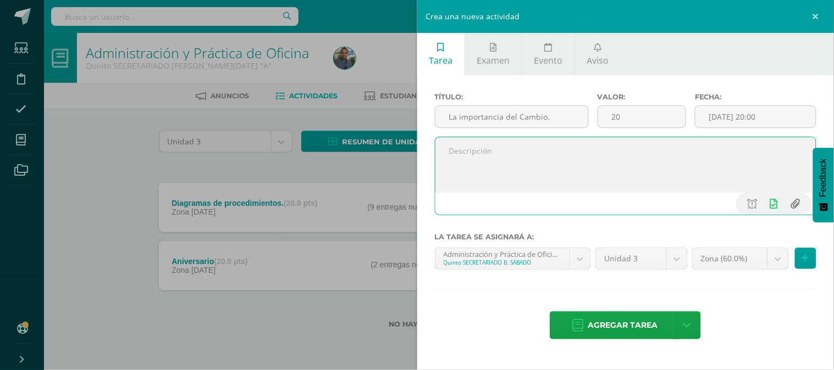
click at [794, 200] on input "file" at bounding box center [794, 203] width 21 height 21
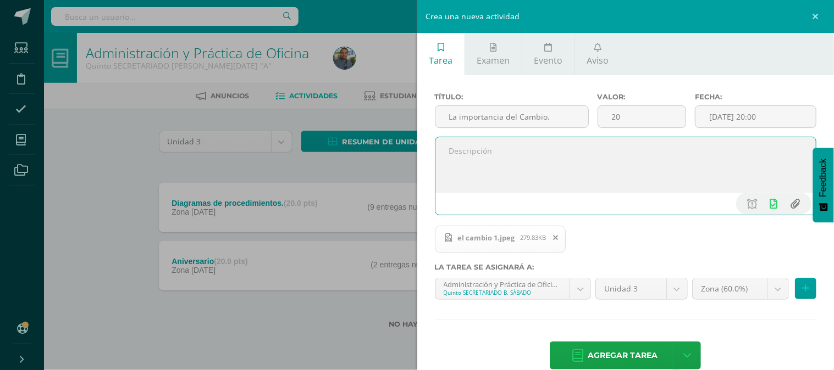
click at [784, 204] on input "file" at bounding box center [794, 203] width 21 height 21
type input "C:\fakepath\el cambio 2.jpeg"
click at [534, 168] on textarea at bounding box center [625, 164] width 381 height 55
type textarea "X"
type textarea "Copie en su cuaderno la información de los documentos adjuntos. En clase se des…"
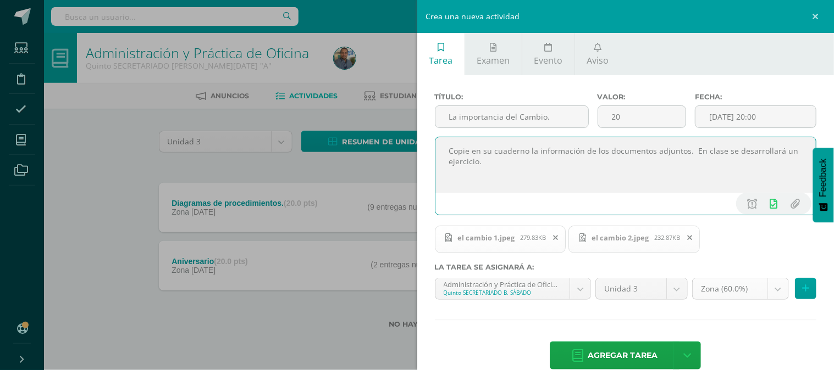
click at [721, 286] on body "La tarea Diagramas de procedimientos. fue editada exitosamente. Estudiantes Dis…" at bounding box center [417, 182] width 834 height 364
drag, startPoint x: 506, startPoint y: 167, endPoint x: 427, endPoint y: 146, distance: 82.3
click at [427, 146] on div "Título: La importancia del Cambio. Valor: 20 Fecha: 2025-09-06 20:00 Copie en s…" at bounding box center [625, 232] width 417 height 314
click at [624, 356] on span "Agregar tarea" at bounding box center [623, 355] width 70 height 27
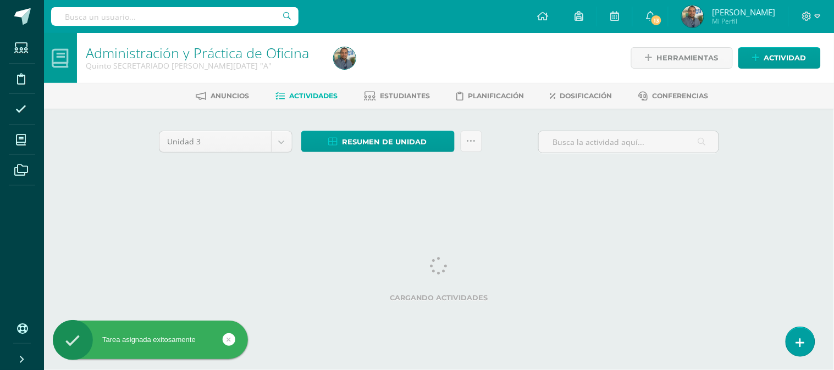
click at [754, 20] on span "Mi Perfil" at bounding box center [743, 20] width 63 height 9
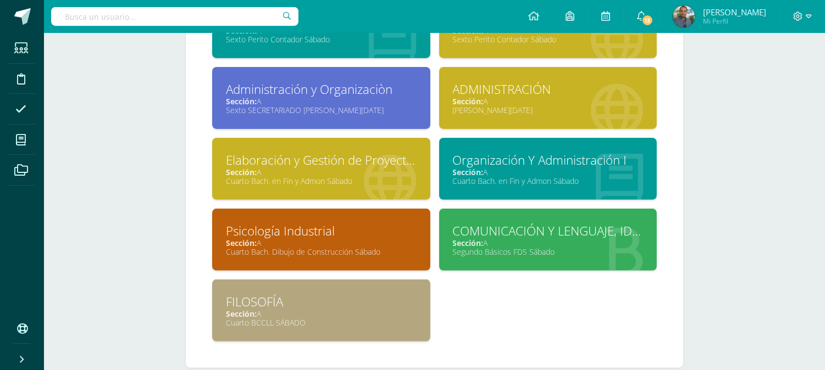
scroll to position [784, 0]
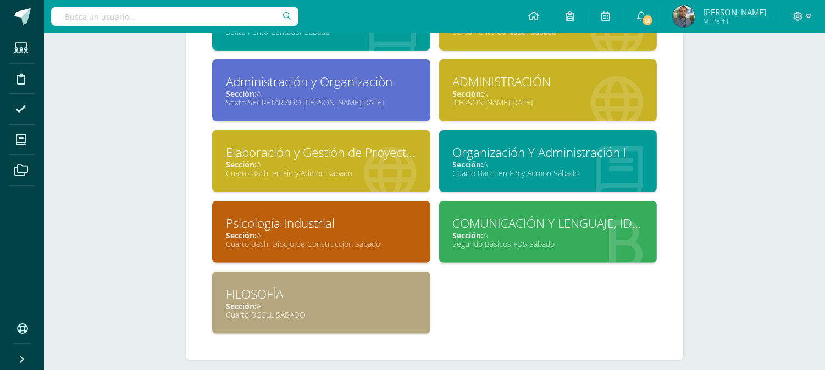
click at [358, 97] on div "Sexto SECRETARIADO [PERSON_NAME][DATE]" at bounding box center [321, 102] width 191 height 10
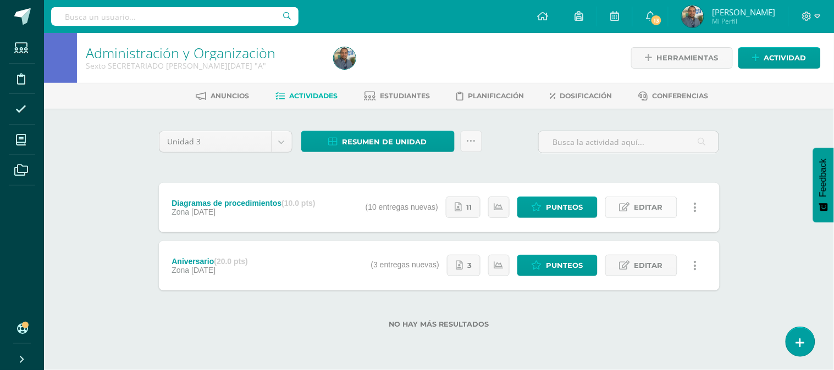
click at [661, 210] on span "Editar" at bounding box center [648, 207] width 29 height 20
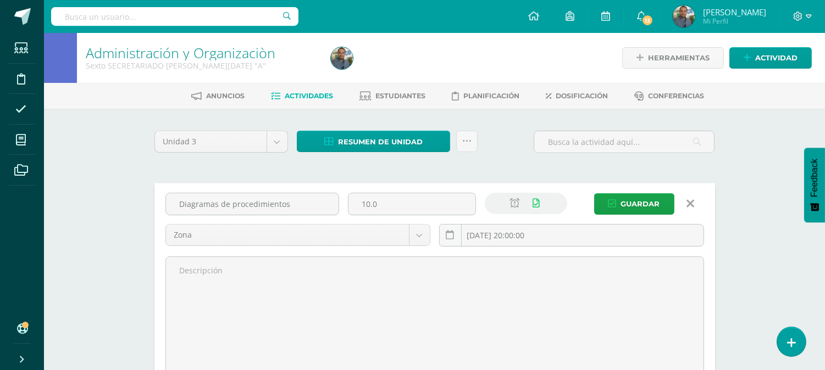
drag, startPoint x: 436, startPoint y: 212, endPoint x: 283, endPoint y: 187, distance: 154.9
click at [283, 187] on div "Diagramas de procedimientos 10.0 Zona Evaluación final y afectivo Zona [DATE] 2…" at bounding box center [434, 286] width 561 height 207
type input "20"
click at [621, 200] on button "Guardar" at bounding box center [634, 203] width 80 height 21
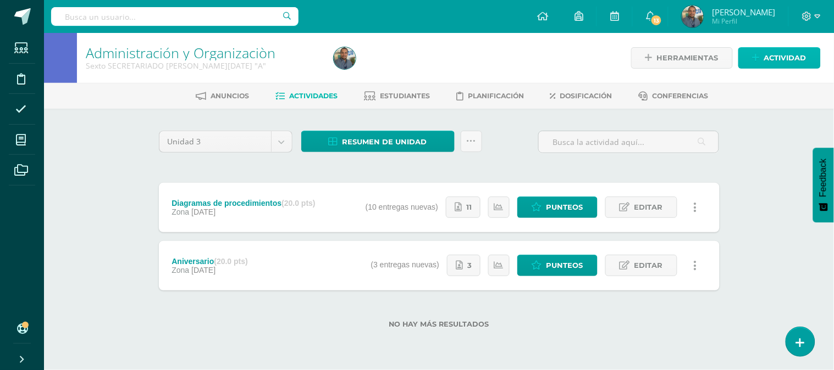
click at [770, 57] on span "Actividad" at bounding box center [785, 58] width 42 height 20
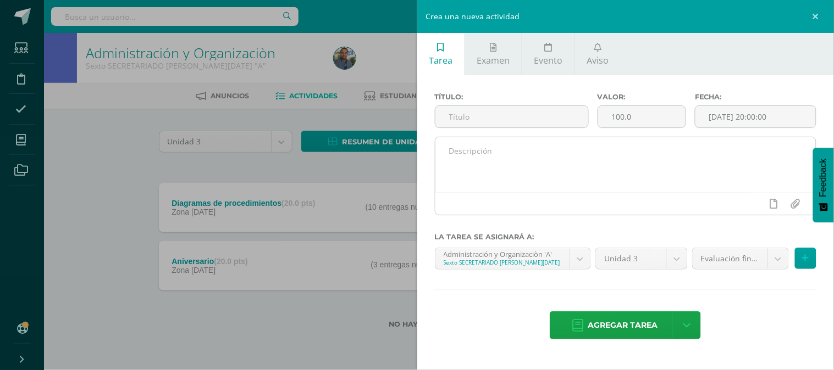
click at [590, 156] on textarea at bounding box center [625, 164] width 381 height 55
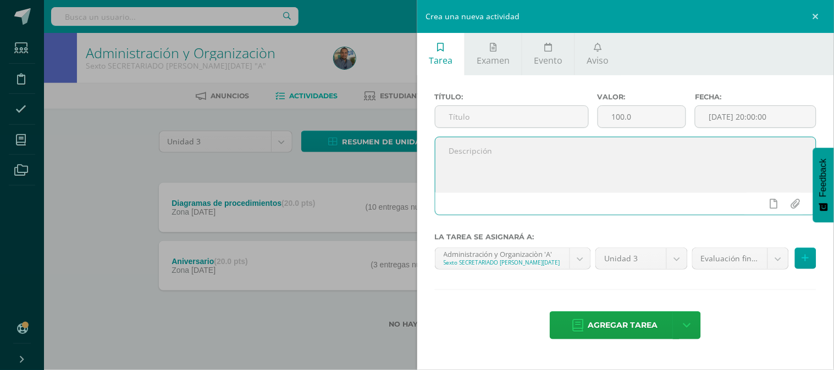
paste textarea "Copie en su cuaderno la información de los documentos adjuntos. En clase se des…"
type textarea "Copie en su cuaderno la información de los documentos adjuntos. En clase se des…"
drag, startPoint x: 663, startPoint y: 117, endPoint x: 507, endPoint y: 63, distance: 165.1
click at [486, 81] on div "Título: Valor: 100.0 Fecha: 2025-08-11 20:00:00 Copie en su cuaderno la informa…" at bounding box center [625, 217] width 417 height 284
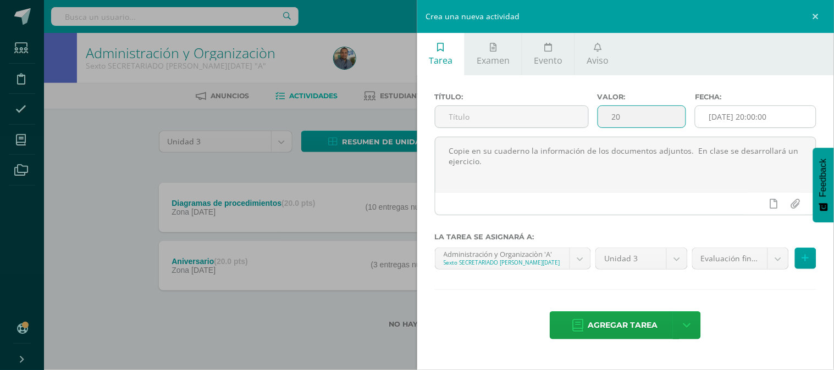
type input "20"
click at [732, 117] on input "2025-08-11 20:00:00" at bounding box center [755, 116] width 120 height 21
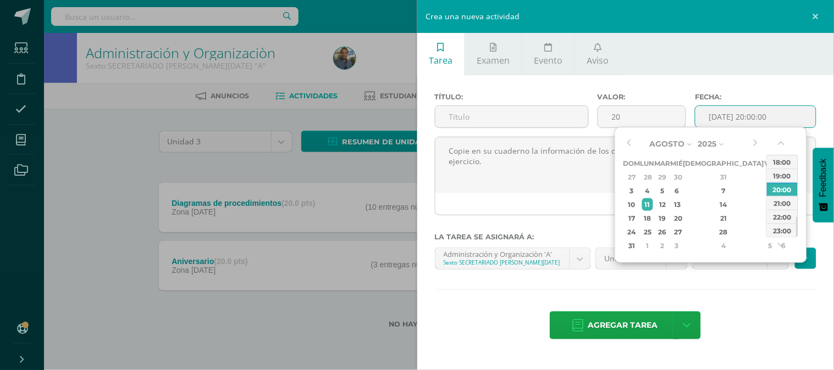
click at [778, 244] on div "6" at bounding box center [784, 246] width 12 height 13
type input "2025-09-06 20:00"
click at [787, 186] on div "20:00" at bounding box center [782, 189] width 31 height 14
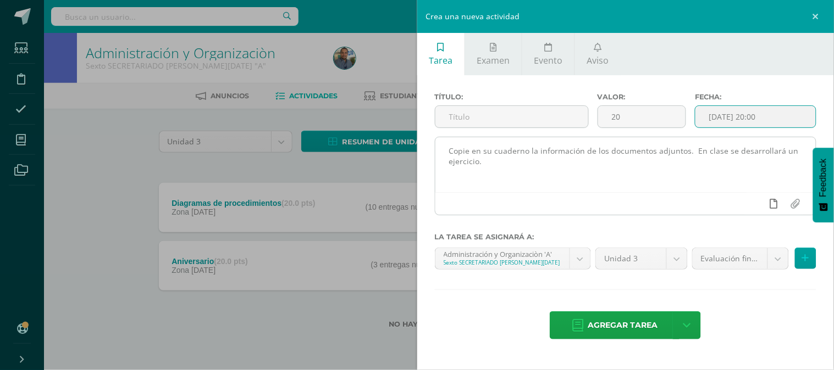
click at [771, 204] on icon at bounding box center [774, 204] width 8 height 10
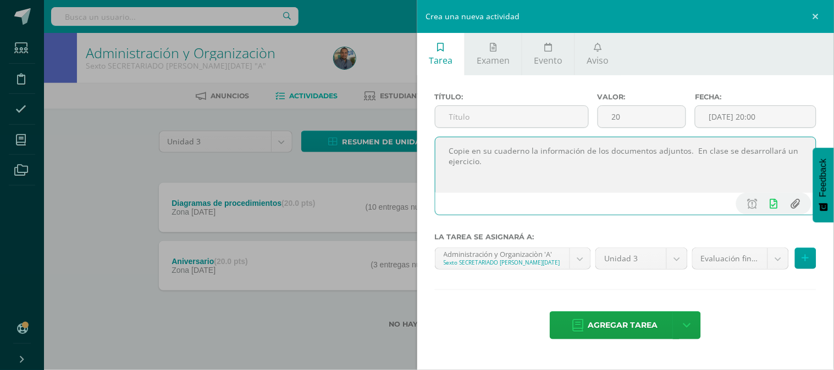
click at [793, 202] on input "file" at bounding box center [794, 203] width 21 height 21
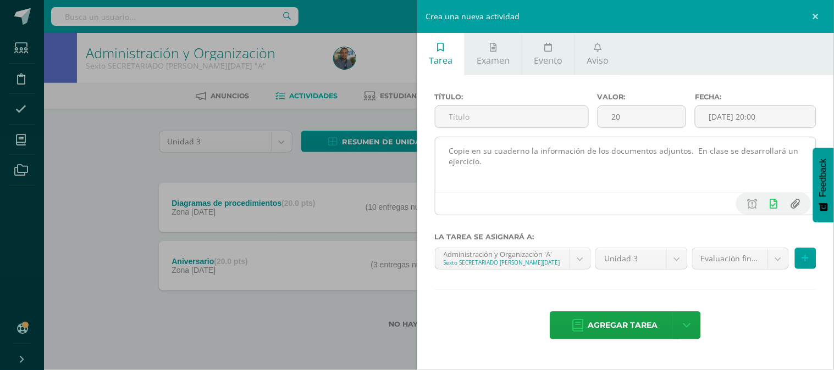
type input "C:\fakepath\el cambio 1.jpeg"
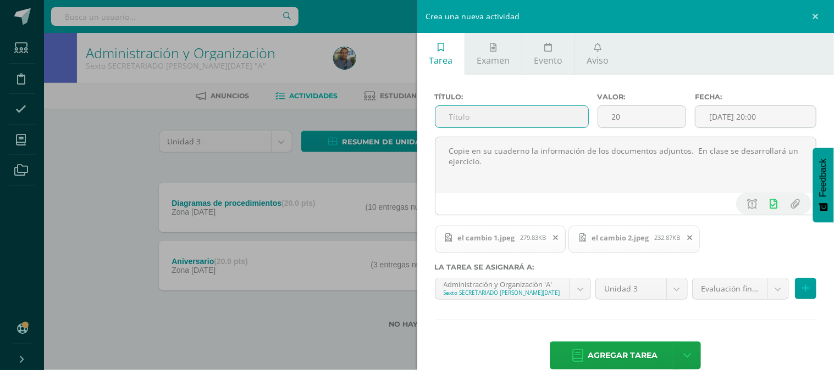
click at [513, 118] on input "text" at bounding box center [511, 116] width 153 height 21
type input "El Cambio."
click at [732, 291] on body "La tarea Diagramas de procedimientos fue editada exitosamente. Estudiantes Disc…" at bounding box center [417, 182] width 834 height 364
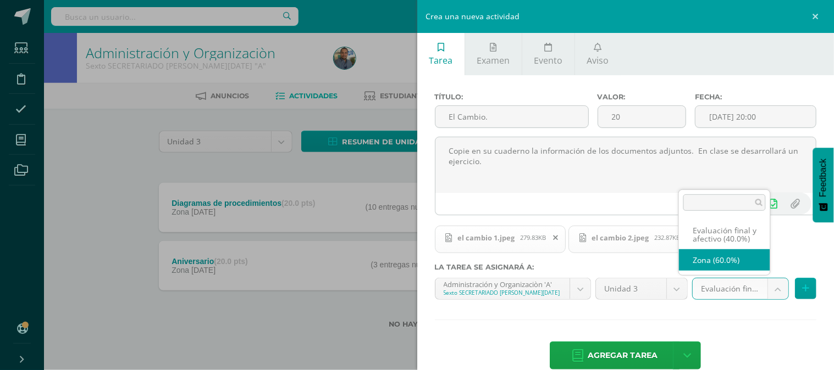
select select "82038"
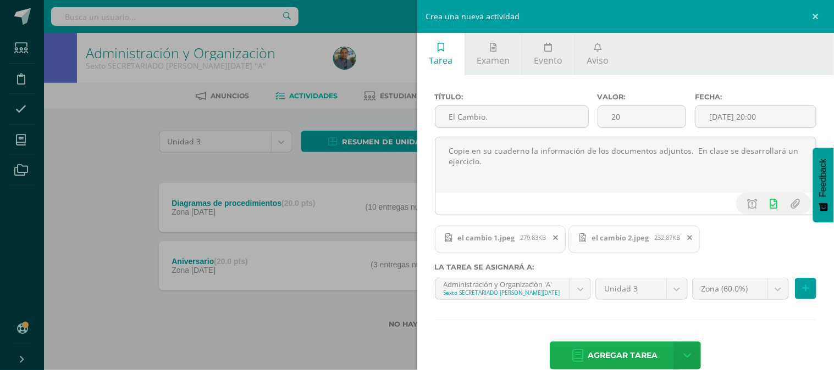
click at [601, 356] on span "Agregar tarea" at bounding box center [623, 355] width 70 height 27
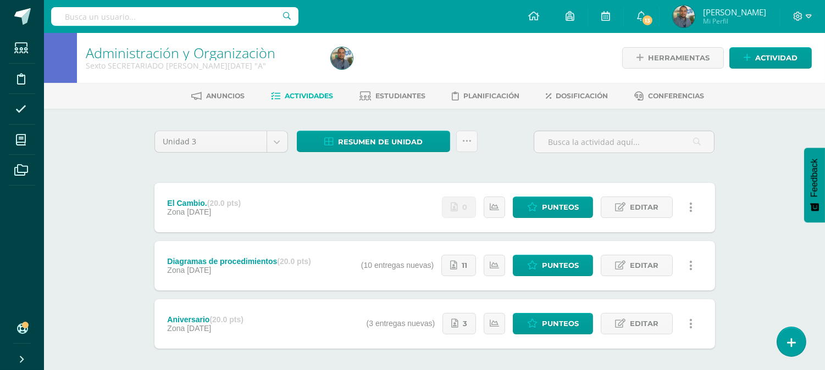
click at [718, 18] on span "Hugo Erick Mi Perfil" at bounding box center [720, 16] width 98 height 22
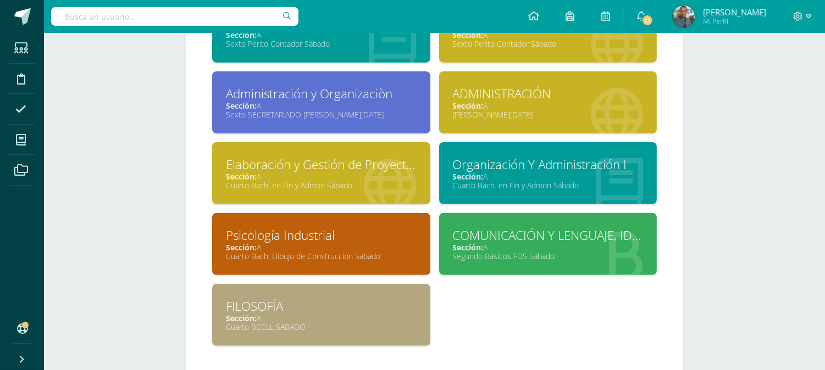
scroll to position [784, 0]
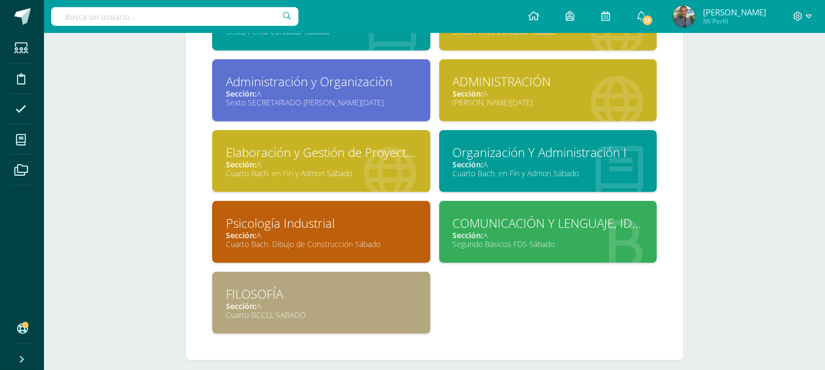
click at [370, 171] on icon at bounding box center [390, 173] width 52 height 54
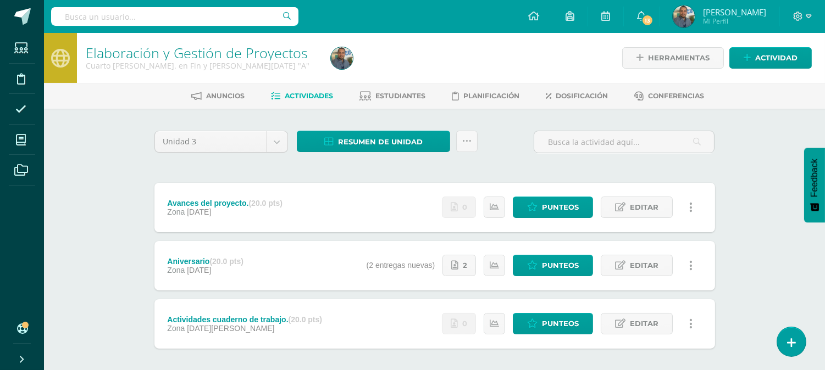
click at [738, 18] on span "Mi Perfil" at bounding box center [734, 20] width 63 height 9
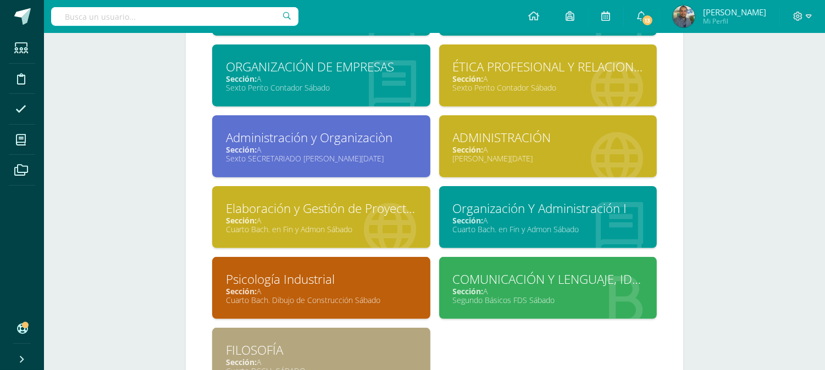
scroll to position [733, 0]
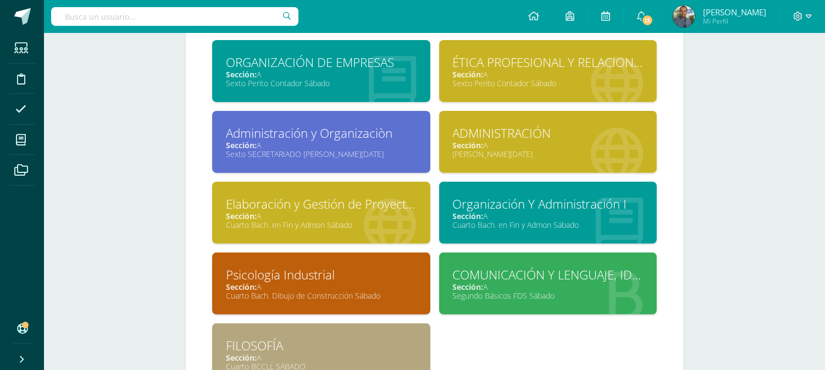
click at [373, 291] on div "Cuarto Bach. Dibujo de Construcción Sábado" at bounding box center [321, 296] width 191 height 10
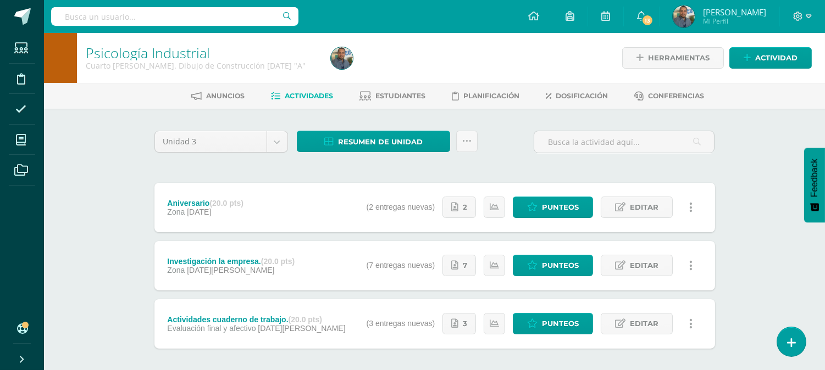
click at [727, 19] on span "Mi Perfil" at bounding box center [734, 20] width 63 height 9
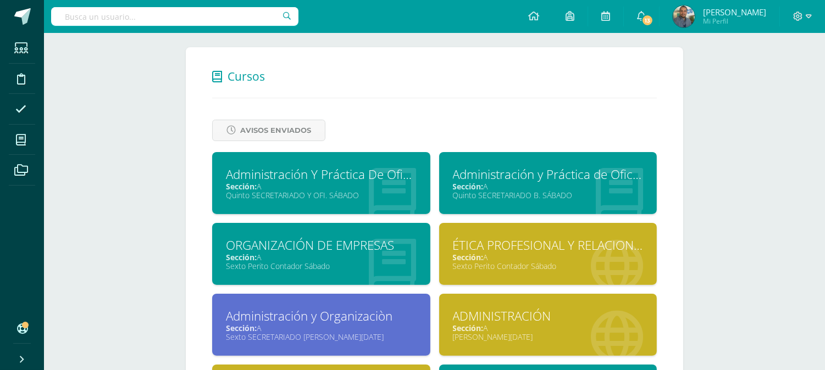
scroll to position [784, 0]
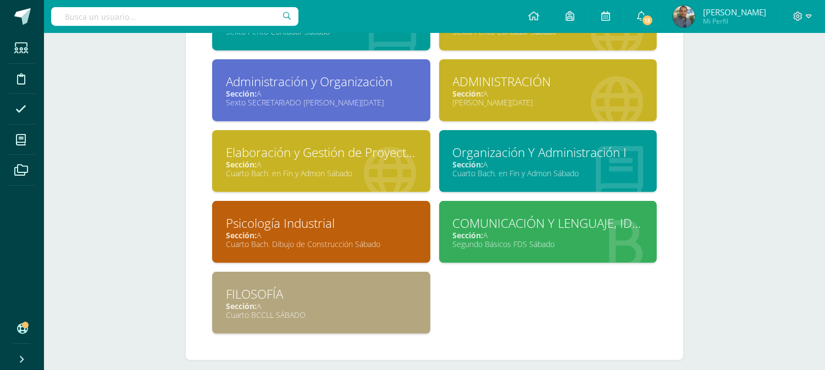
click at [367, 310] on div "Cuarto BCCLL SÁBADO" at bounding box center [321, 315] width 191 height 10
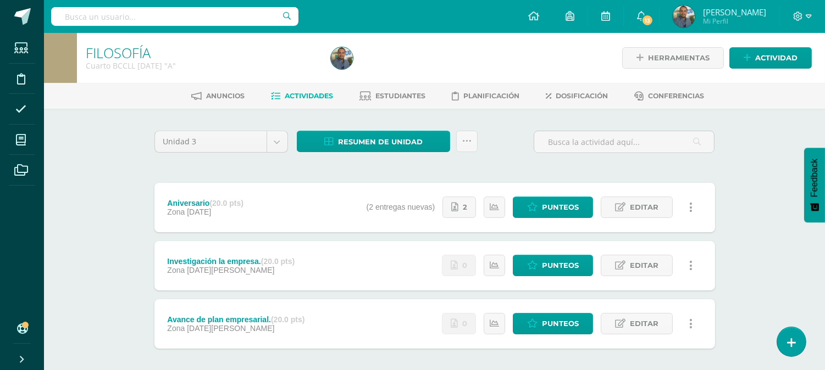
click at [745, 1] on link "[PERSON_NAME] Mi Perfil" at bounding box center [720, 16] width 120 height 33
click at [745, 7] on span "[PERSON_NAME]" at bounding box center [734, 12] width 63 height 11
